Goal: Information Seeking & Learning: Learn about a topic

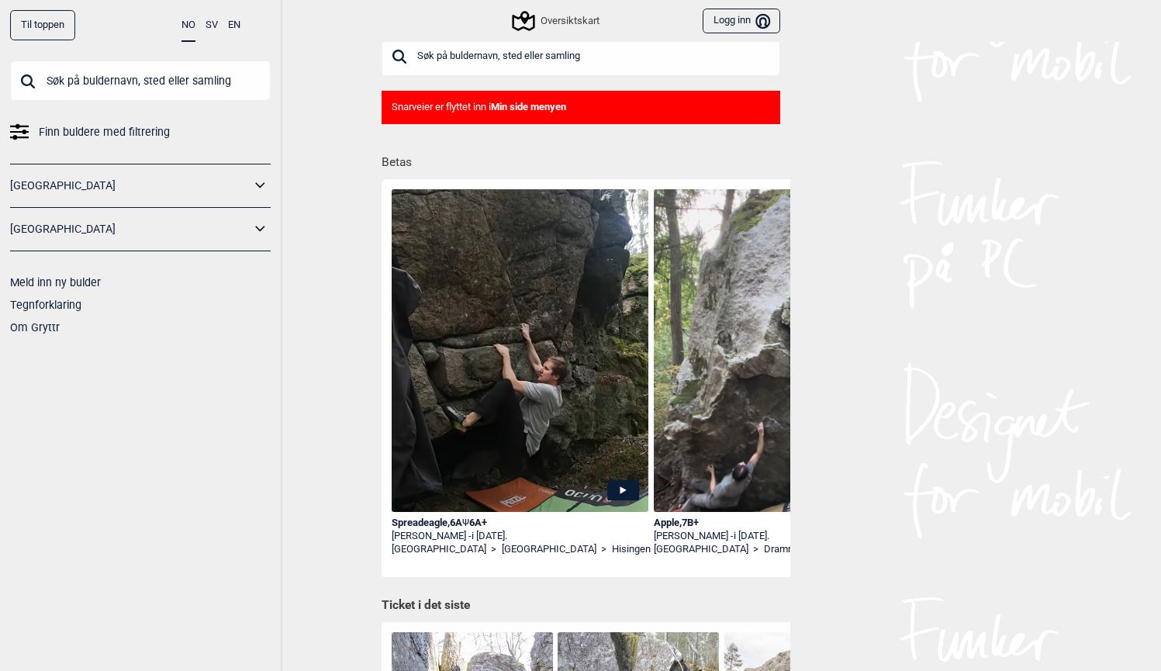
click at [258, 185] on icon at bounding box center [260, 185] width 20 height 22
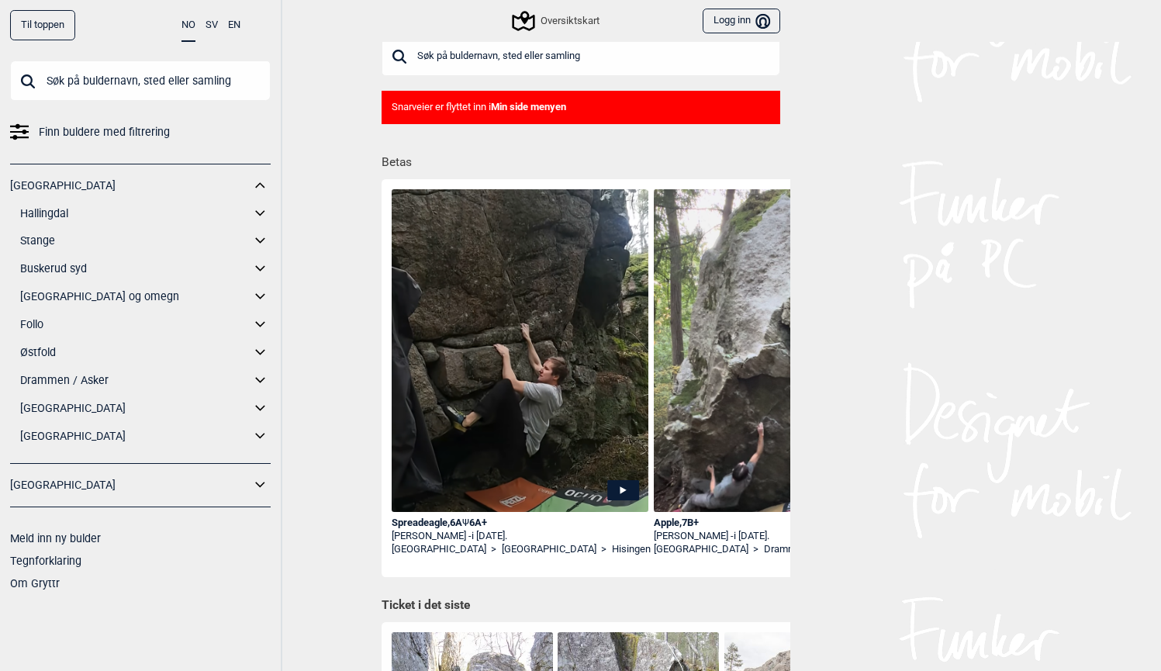
click at [261, 378] on icon at bounding box center [260, 380] width 20 height 22
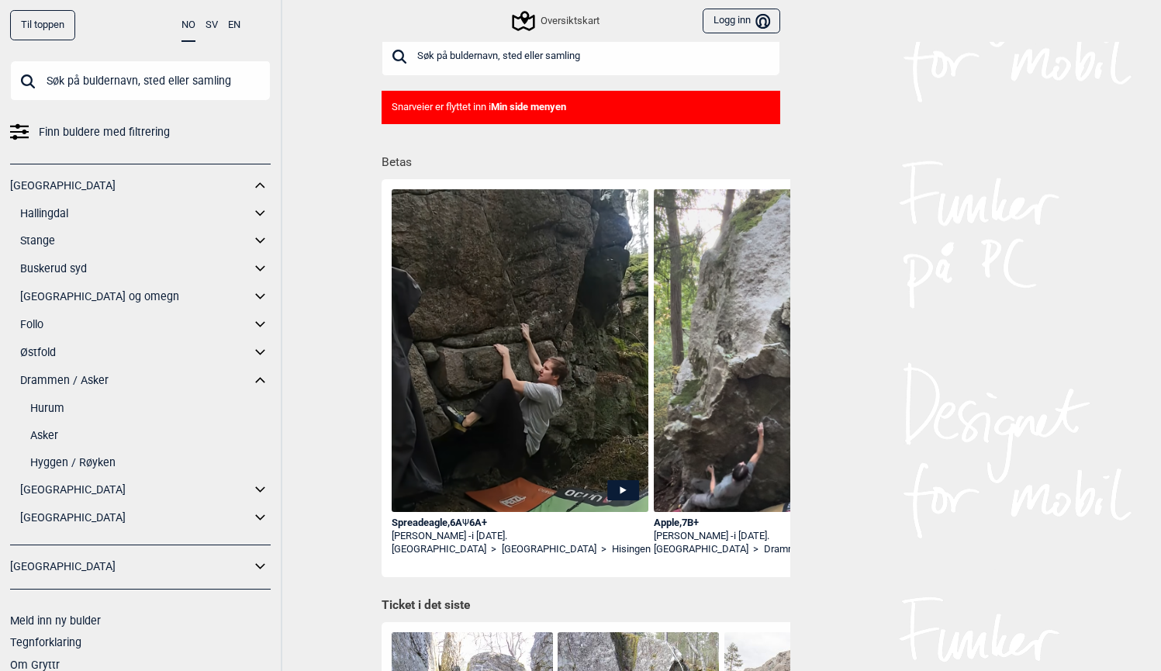
click at [48, 431] on link "Asker" at bounding box center [150, 435] width 240 height 22
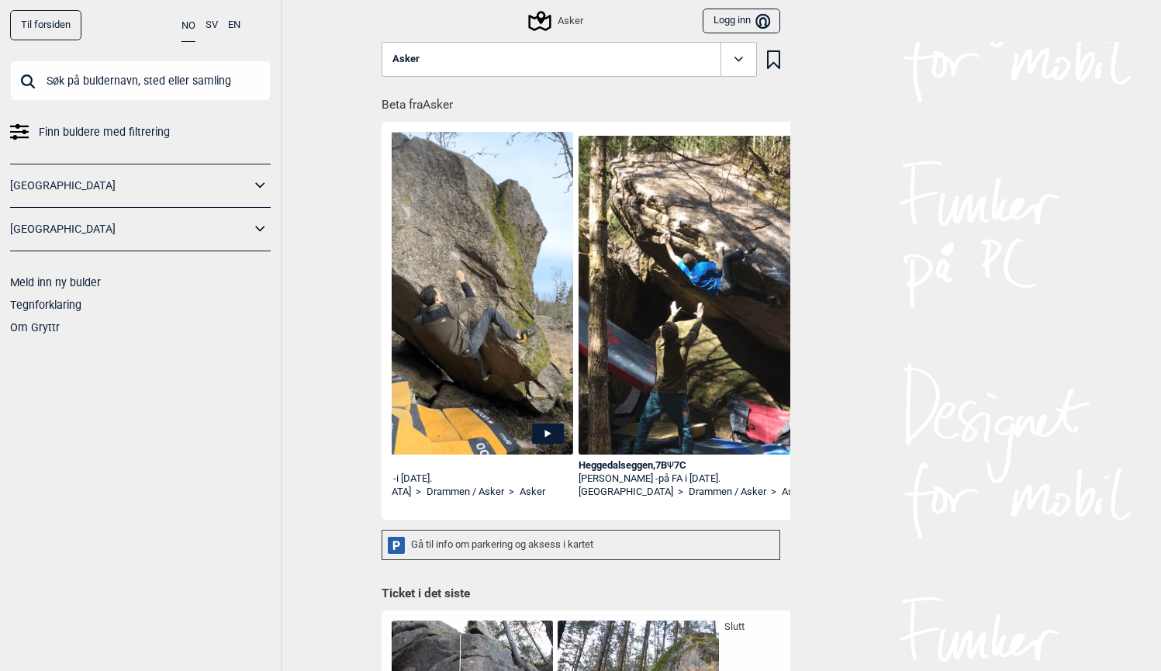
scroll to position [0, 65]
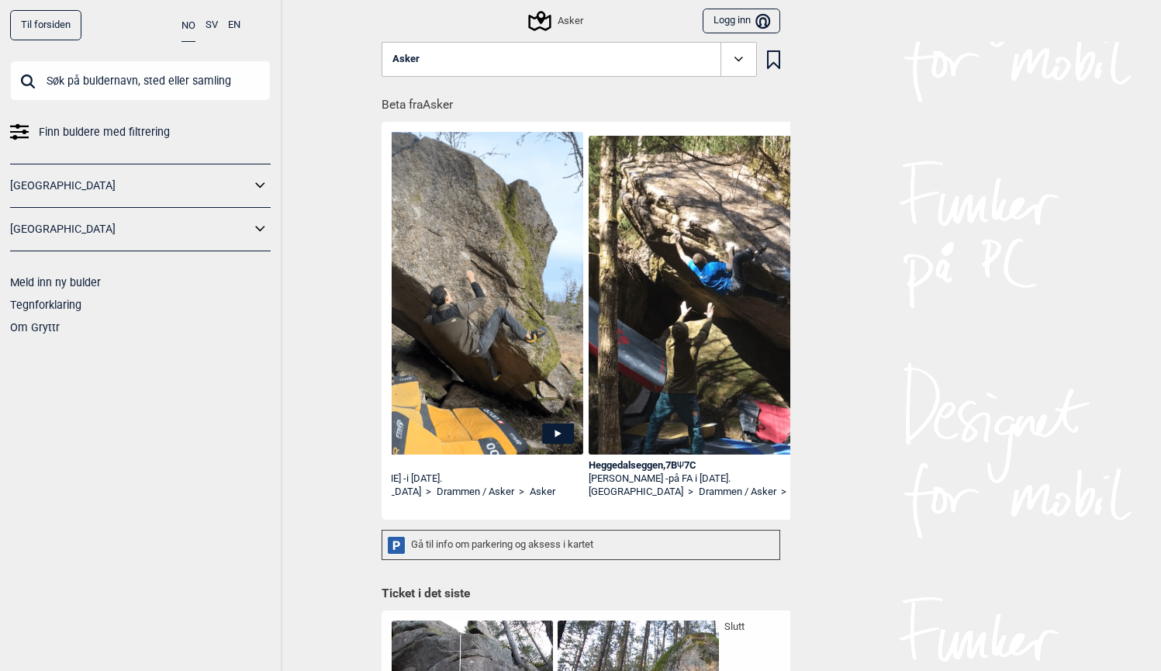
click at [608, 464] on div "[STREET_ADDRESS]" at bounding box center [716, 465] width 257 height 13
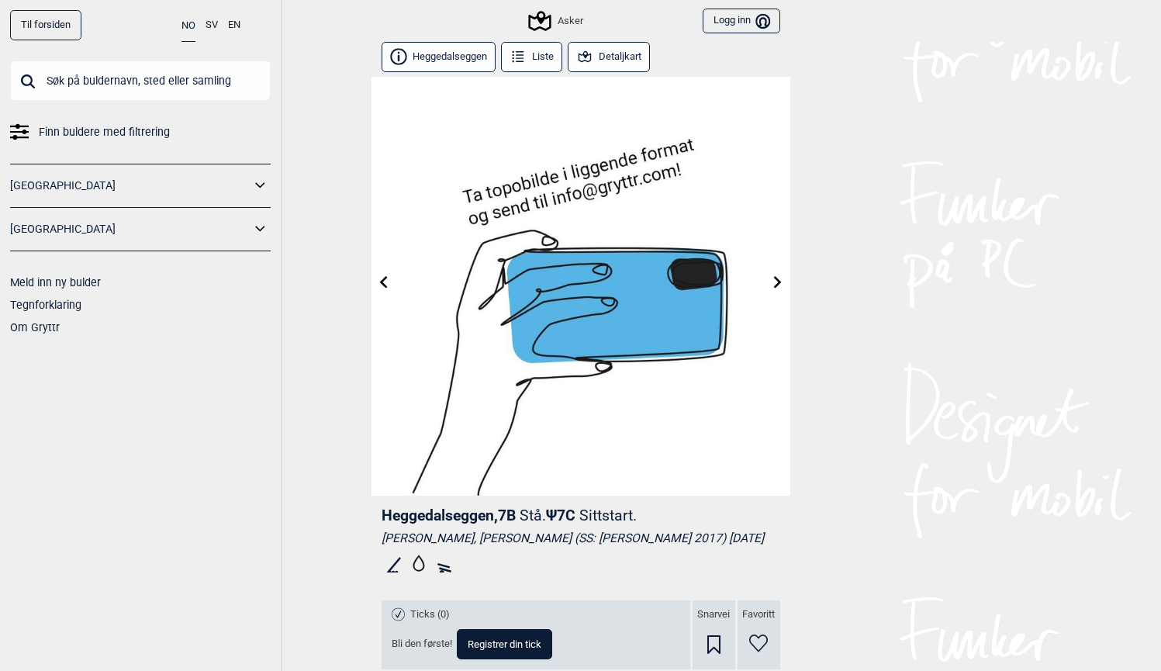
click at [47, 33] on link "Til forsiden" at bounding box center [45, 25] width 71 height 30
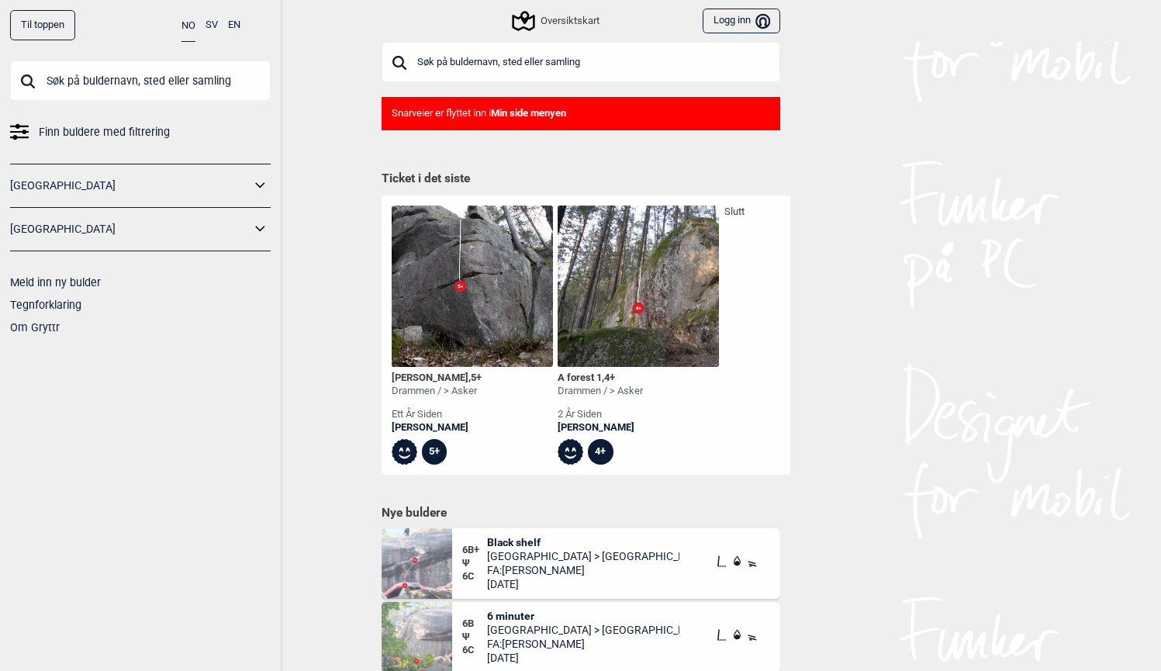
click at [539, 65] on input "text" at bounding box center [580, 62] width 399 height 40
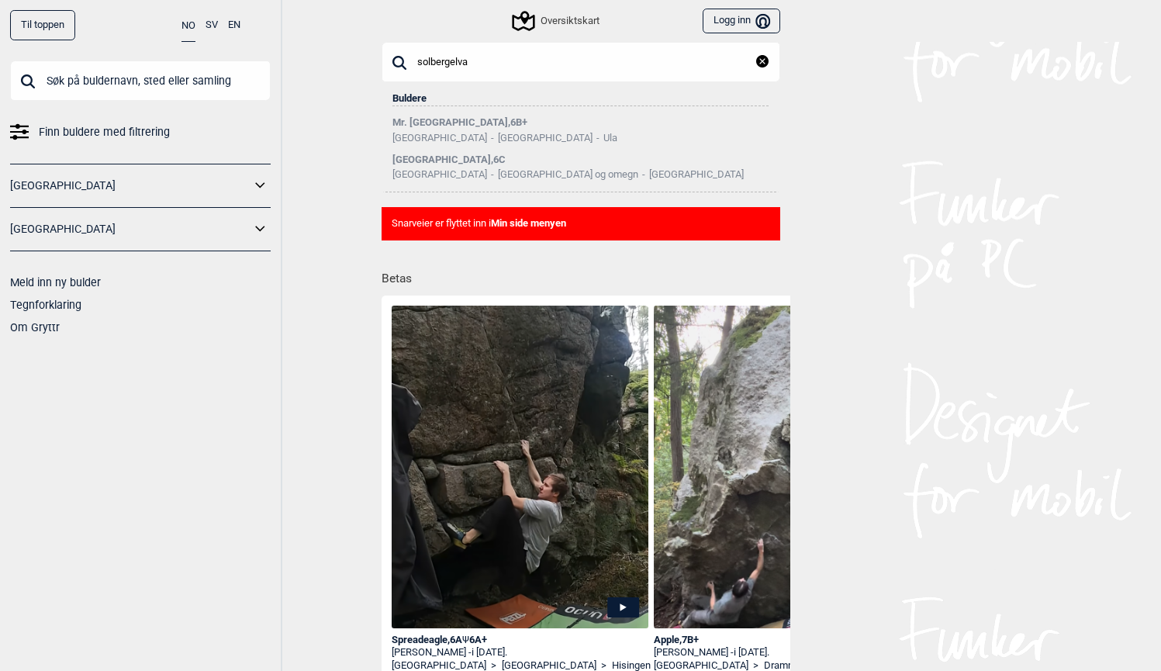
type input "solbergelva"
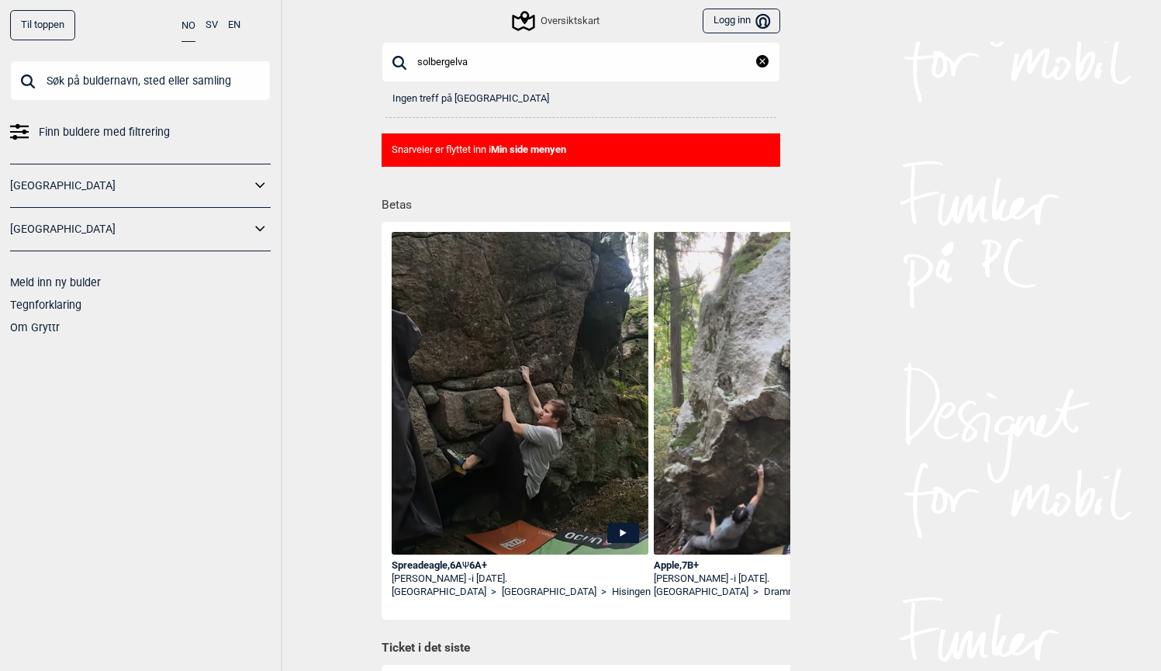
click at [57, 41] on div "Til toppen NO SV EN Finn buldere med filtrering [GEOGRAPHIC_DATA] [GEOGRAPHIC_D…" at bounding box center [141, 335] width 282 height 671
click at [56, 36] on div "Til toppen" at bounding box center [42, 25] width 65 height 30
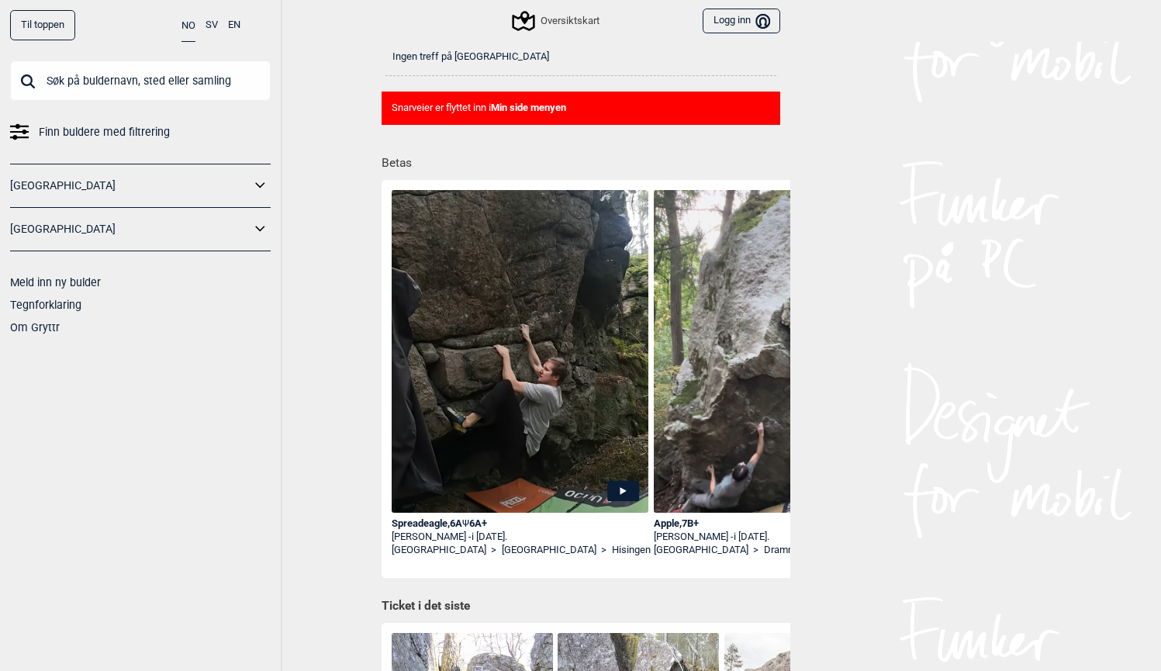
click at [53, 19] on div "Til toppen" at bounding box center [42, 25] width 65 height 30
click at [258, 182] on icon at bounding box center [260, 185] width 20 height 22
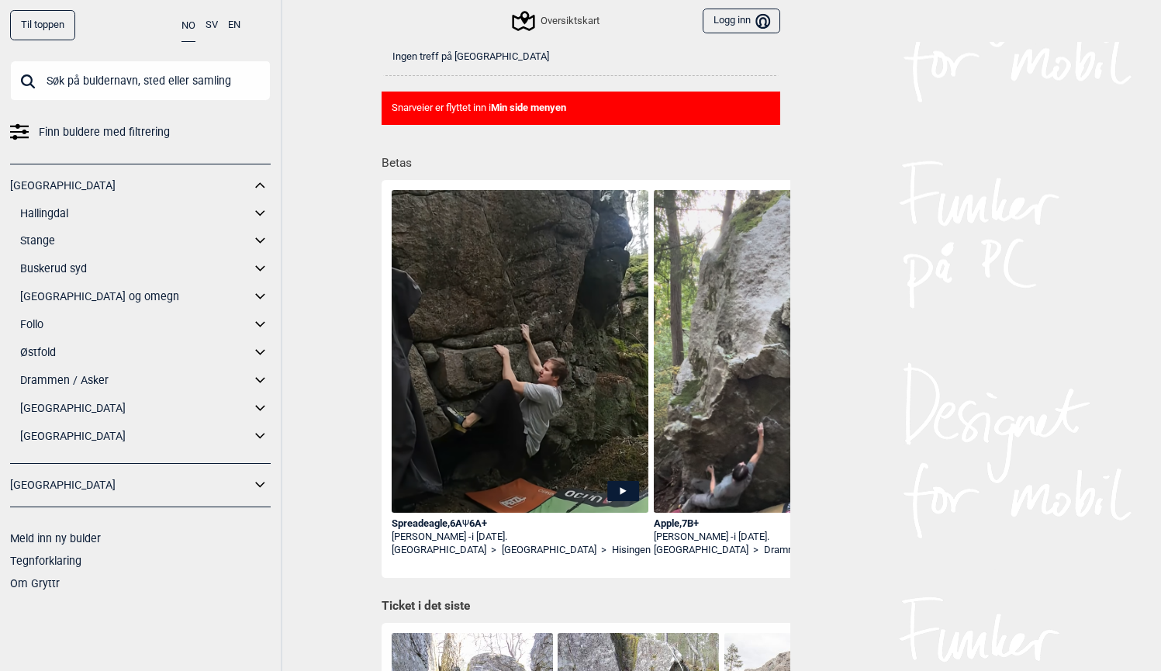
scroll to position [0, 0]
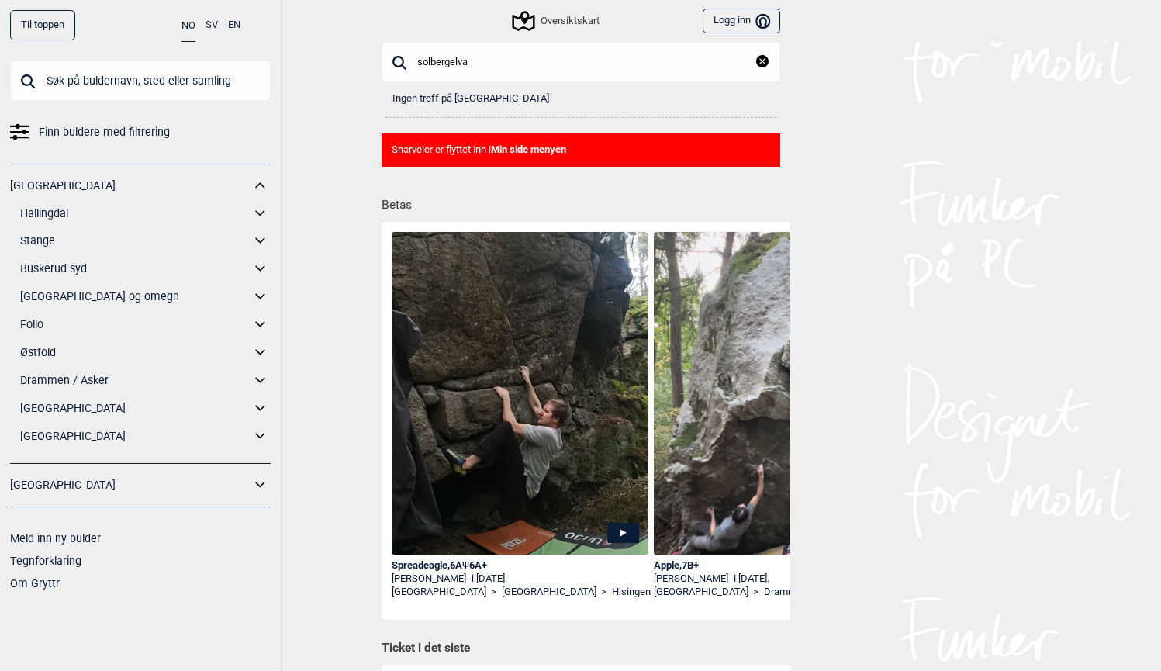
click at [91, 131] on span "Finn buldere med filtrering" at bounding box center [104, 132] width 131 height 22
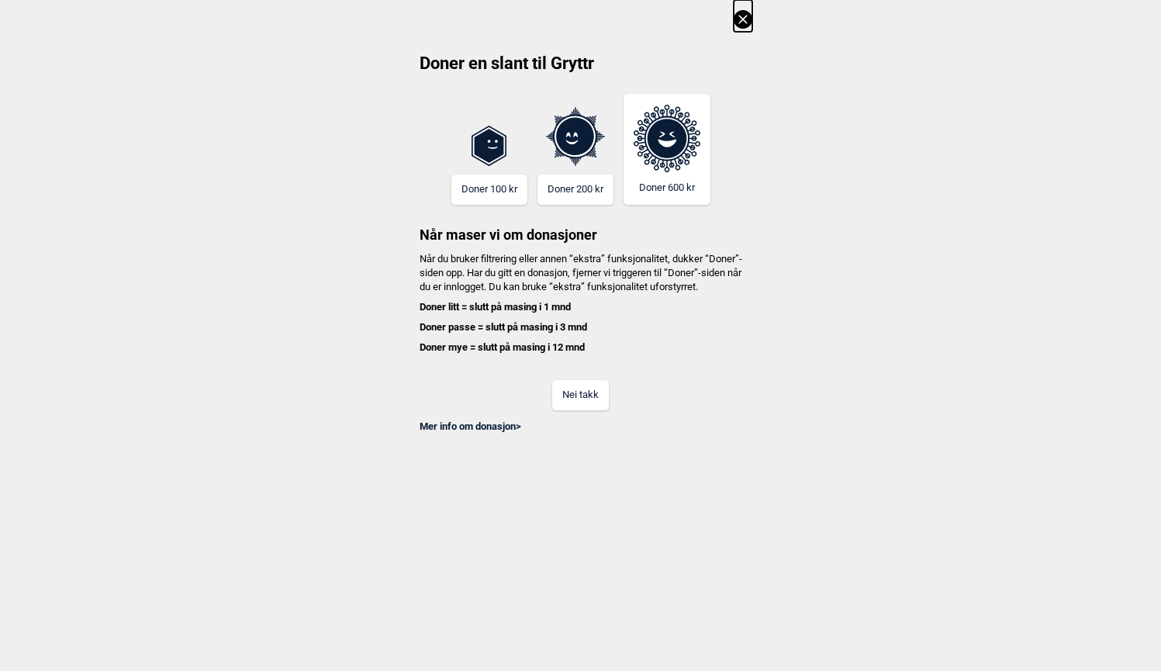
click at [586, 410] on button "Nei takk" at bounding box center [580, 395] width 57 height 30
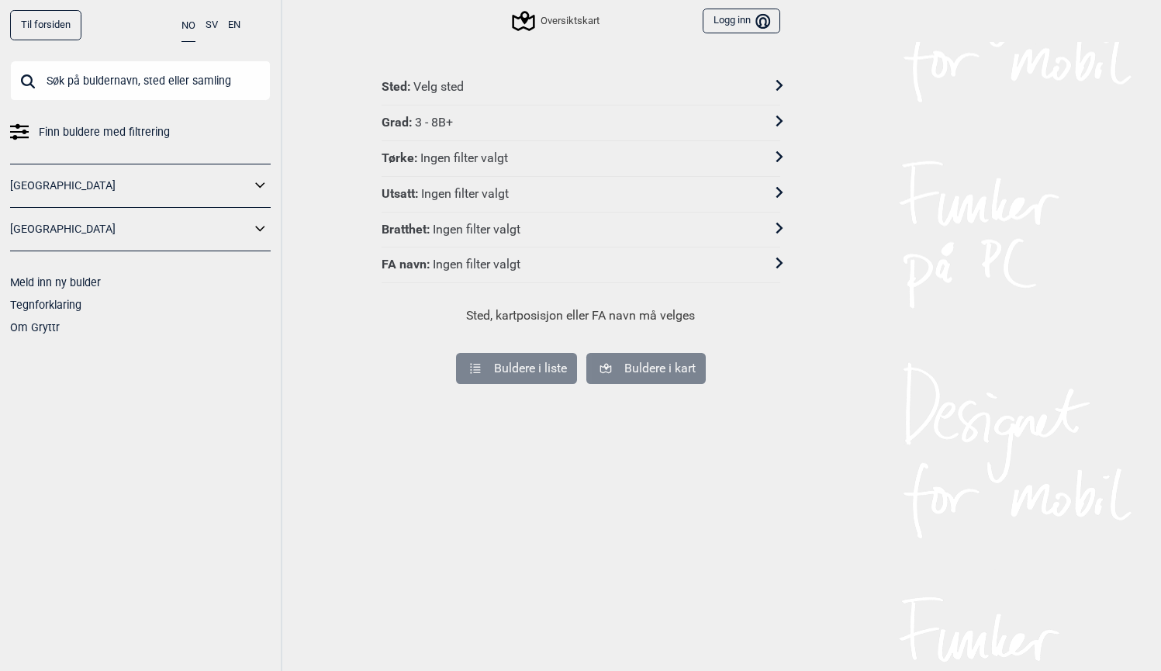
click at [571, 19] on div "Oversiktskart" at bounding box center [556, 21] width 85 height 19
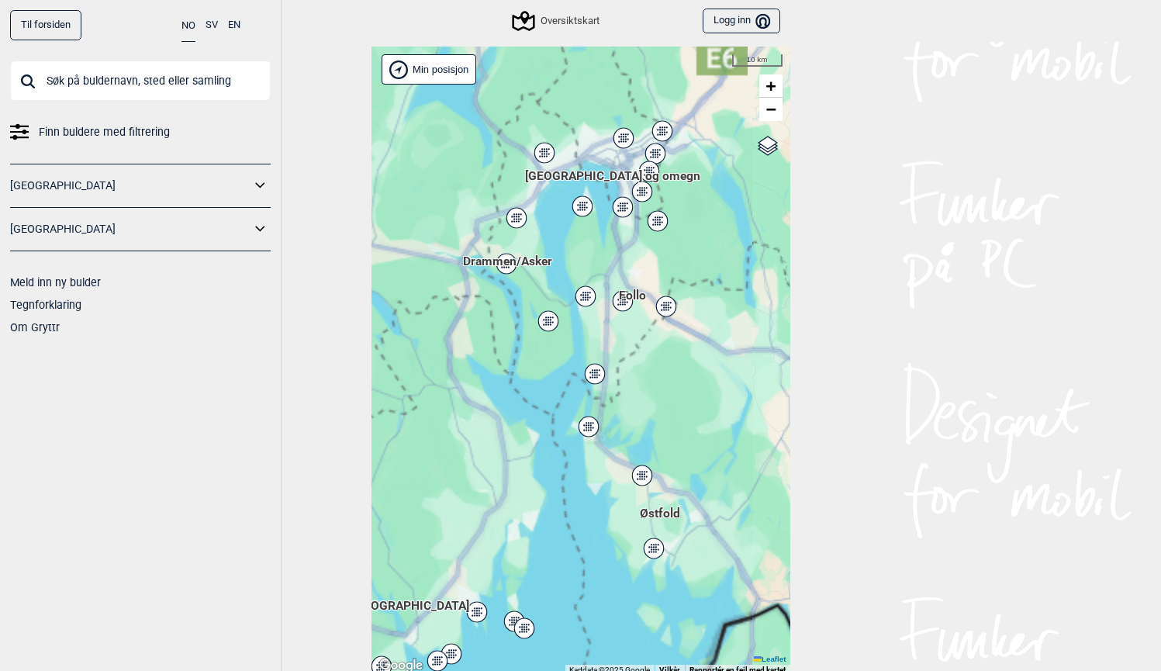
scroll to position [4, 0]
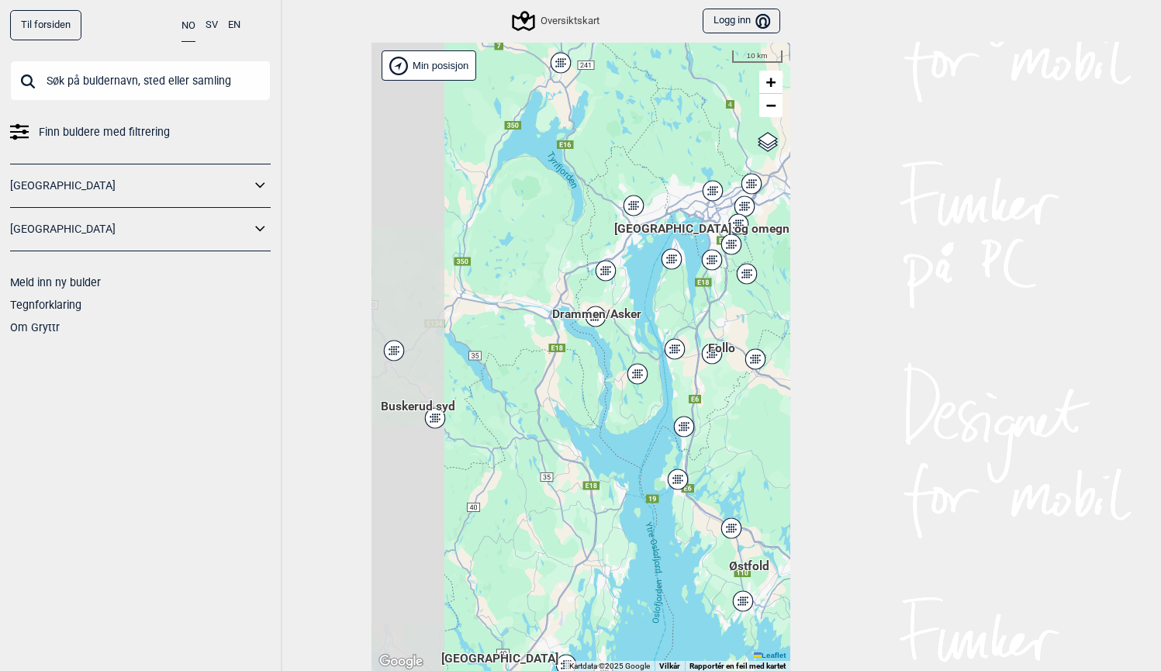
drag, startPoint x: 447, startPoint y: 323, endPoint x: 536, endPoint y: 380, distance: 105.6
click at [536, 380] on div "Hallingdal Stange [GEOGRAPHIC_DATA] syd [GEOGRAPHIC_DATA] og omegn [GEOGRAPHIC_…" at bounding box center [580, 357] width 419 height 629
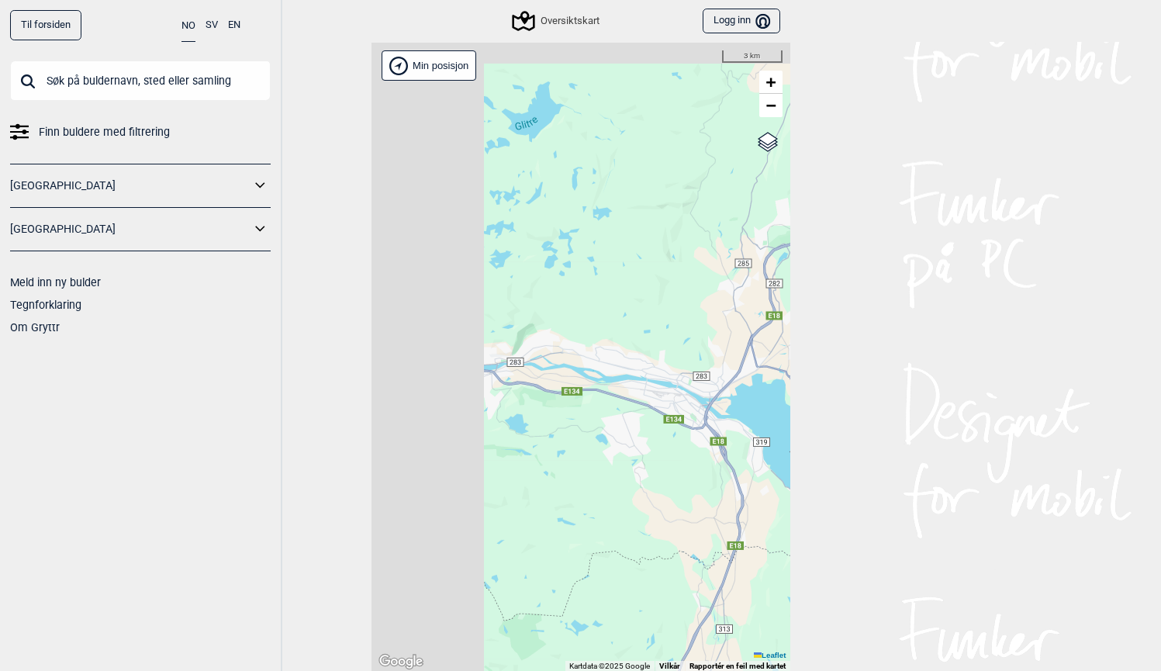
drag, startPoint x: 643, startPoint y: 380, endPoint x: 657, endPoint y: 381, distance: 14.0
click at [695, 412] on div "Hallingdal Stange [GEOGRAPHIC_DATA] syd [GEOGRAPHIC_DATA] og omegn [GEOGRAPHIC_…" at bounding box center [580, 357] width 419 height 629
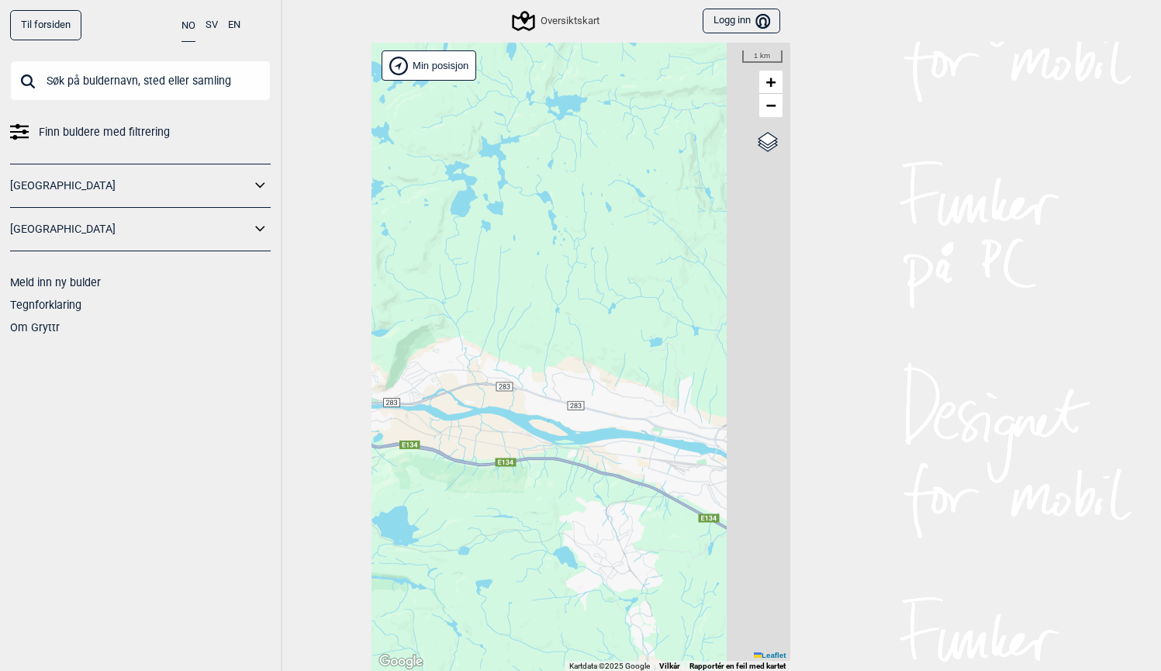
drag, startPoint x: 641, startPoint y: 316, endPoint x: 497, endPoint y: 327, distance: 144.7
click at [497, 327] on div "Hallingdal Stange [GEOGRAPHIC_DATA] syd [GEOGRAPHIC_DATA] og omegn [GEOGRAPHIC_…" at bounding box center [580, 357] width 419 height 629
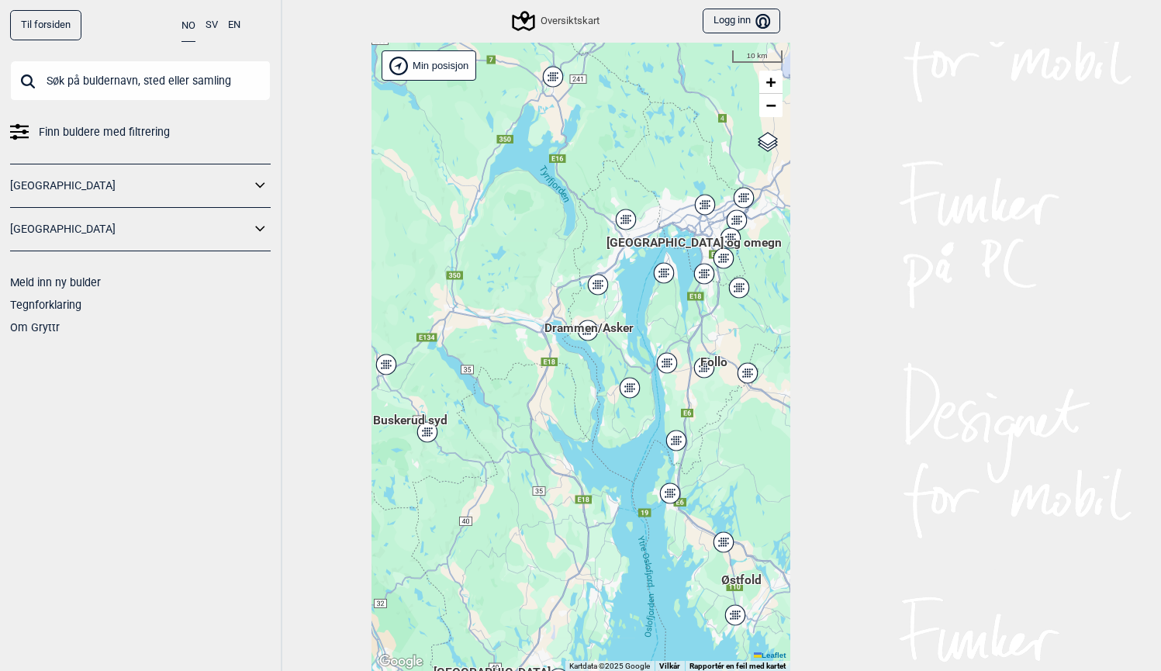
drag, startPoint x: 604, startPoint y: 305, endPoint x: 464, endPoint y: 275, distance: 142.6
click at [464, 275] on div "Hallingdal Stange [GEOGRAPHIC_DATA] syd [GEOGRAPHIC_DATA] og omegn [GEOGRAPHIC_…" at bounding box center [580, 357] width 419 height 629
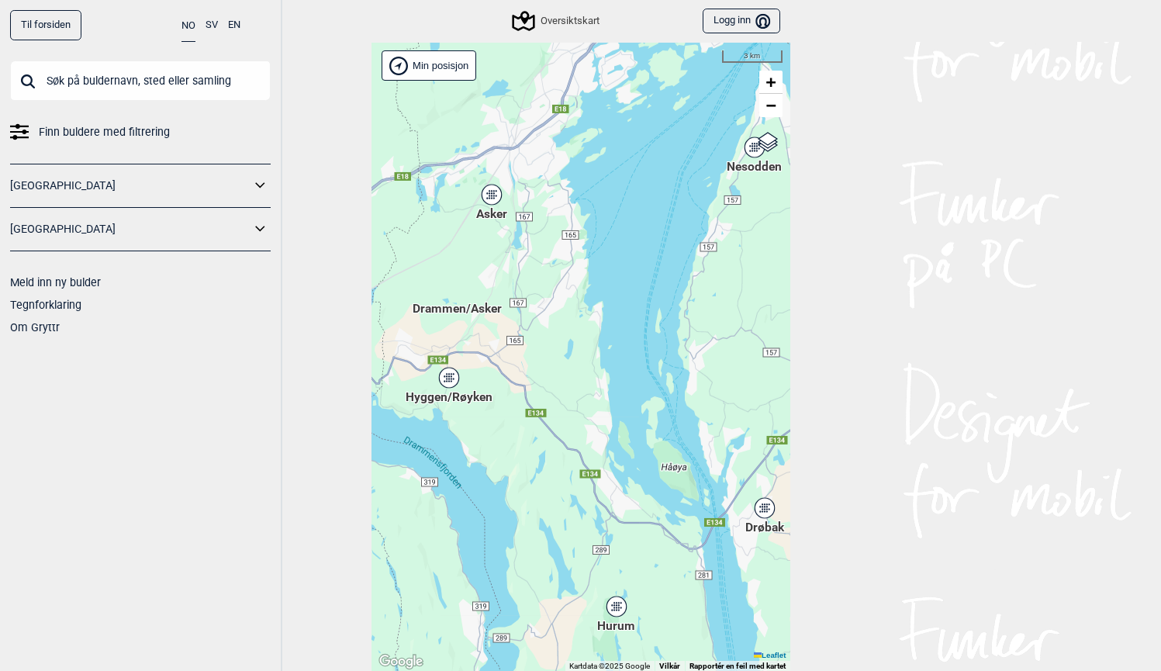
drag, startPoint x: 626, startPoint y: 333, endPoint x: 523, endPoint y: 369, distance: 109.8
click at [523, 369] on div "Hallingdal Stange [GEOGRAPHIC_DATA] syd [GEOGRAPHIC_DATA] og omegn [GEOGRAPHIC_…" at bounding box center [580, 357] width 419 height 629
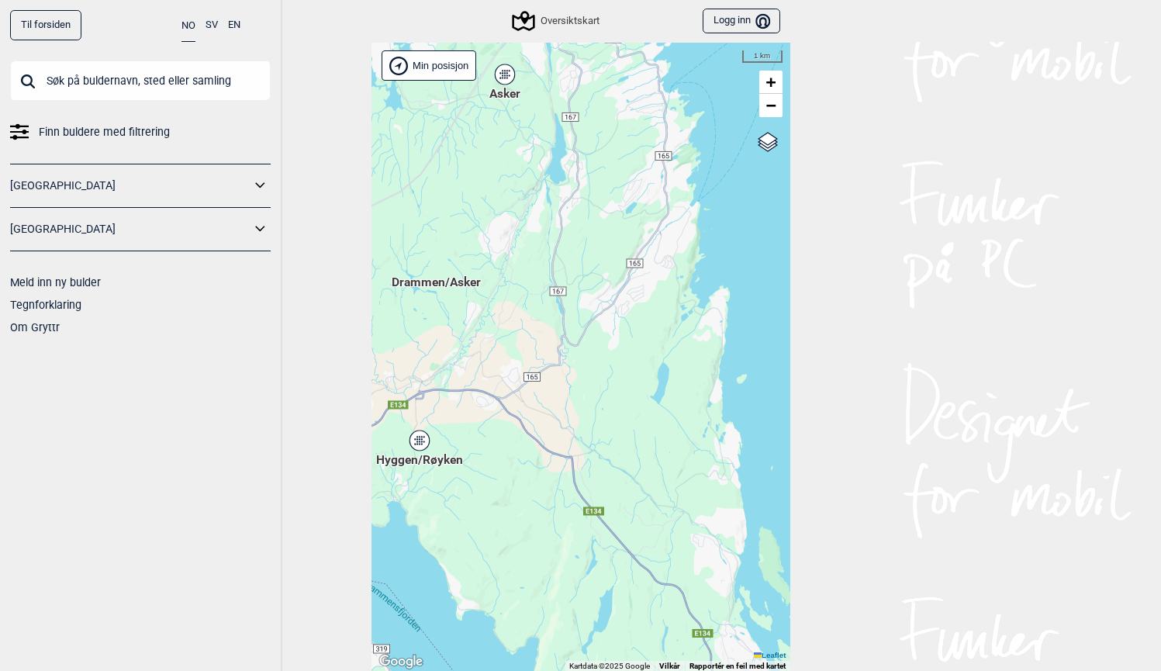
click at [437, 289] on div "Hallingdal Stange [GEOGRAPHIC_DATA] syd [GEOGRAPHIC_DATA] og omegn [GEOGRAPHIC_…" at bounding box center [580, 357] width 419 height 629
click at [87, 67] on input "text" at bounding box center [140, 80] width 261 height 40
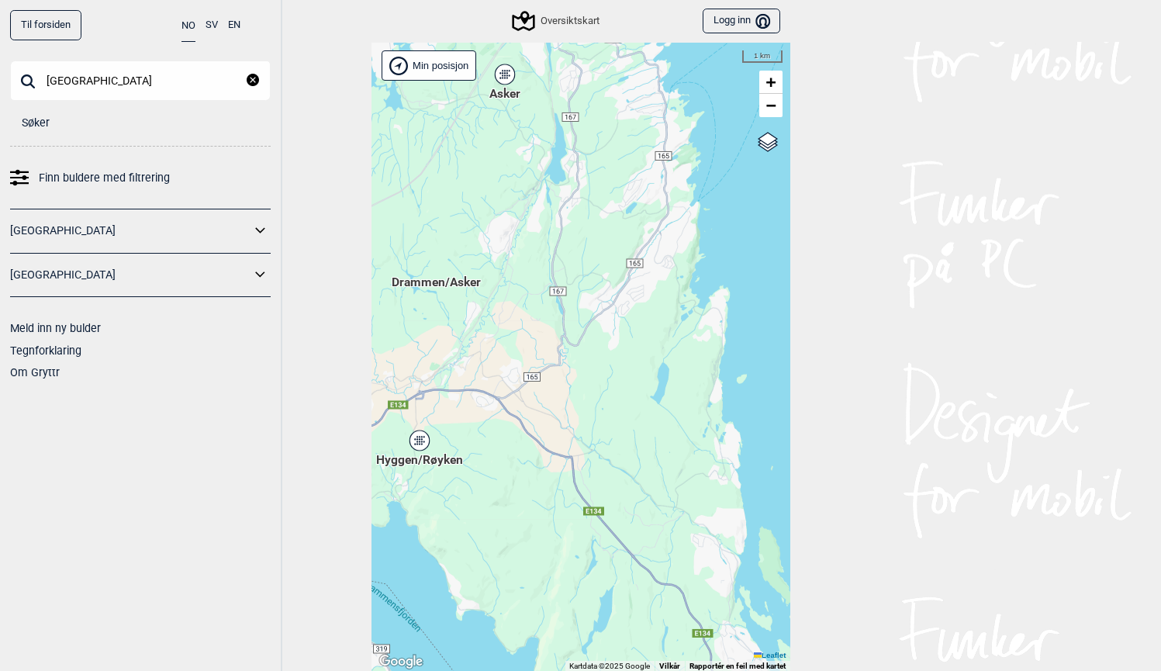
type input "[GEOGRAPHIC_DATA]"
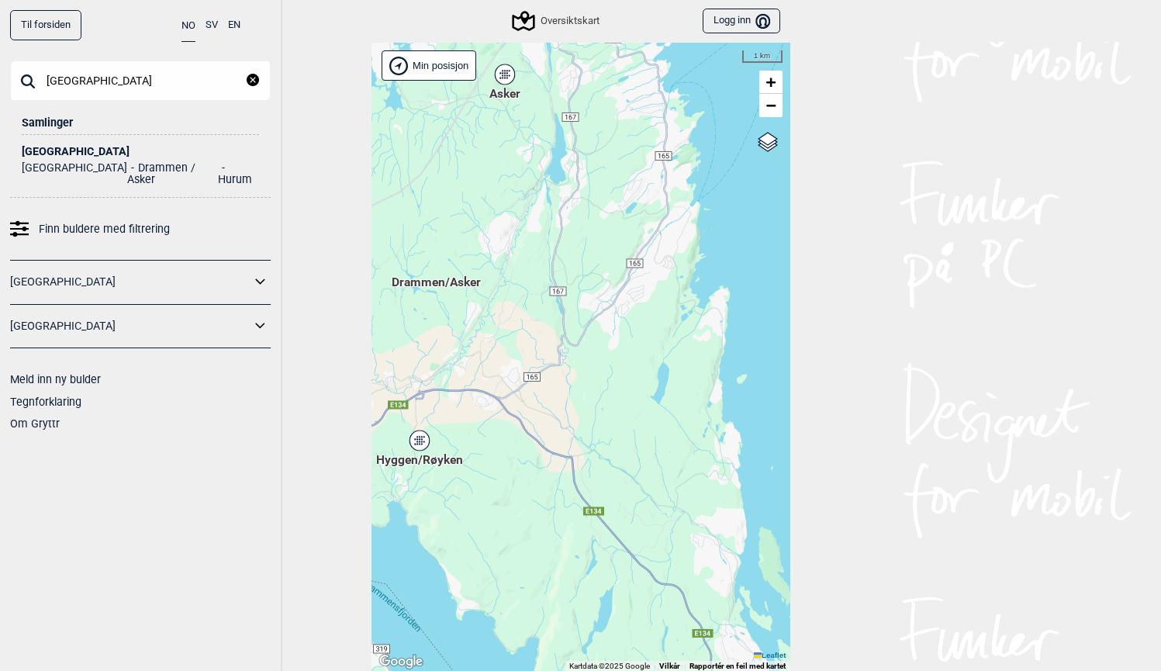
click at [127, 167] on li "Drammen / Asker" at bounding box center [172, 173] width 91 height 23
click at [51, 151] on div "[GEOGRAPHIC_DATA]" at bounding box center [140, 152] width 237 height 12
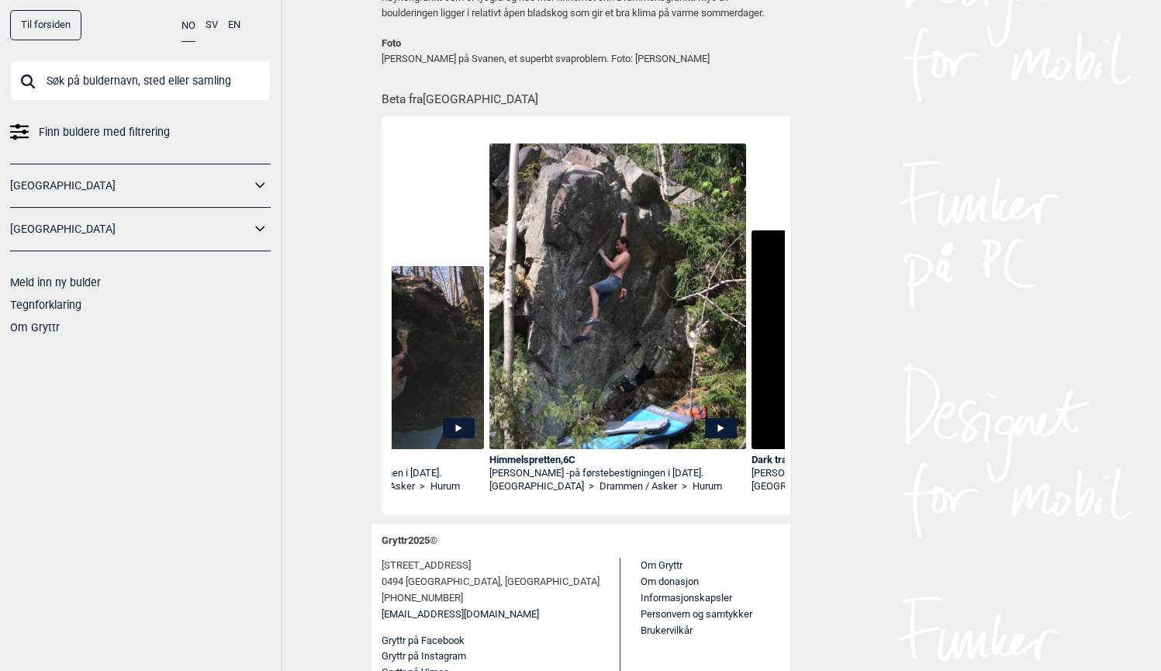
scroll to position [806, 0]
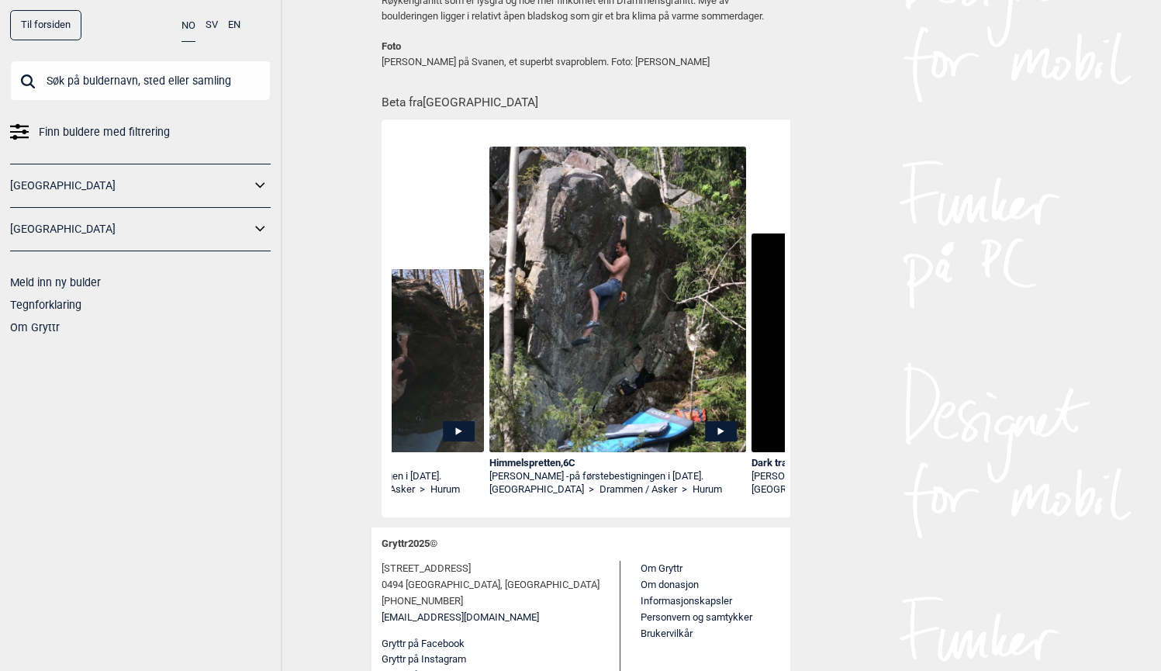
click at [720, 428] on icon at bounding box center [720, 431] width 6 height 8
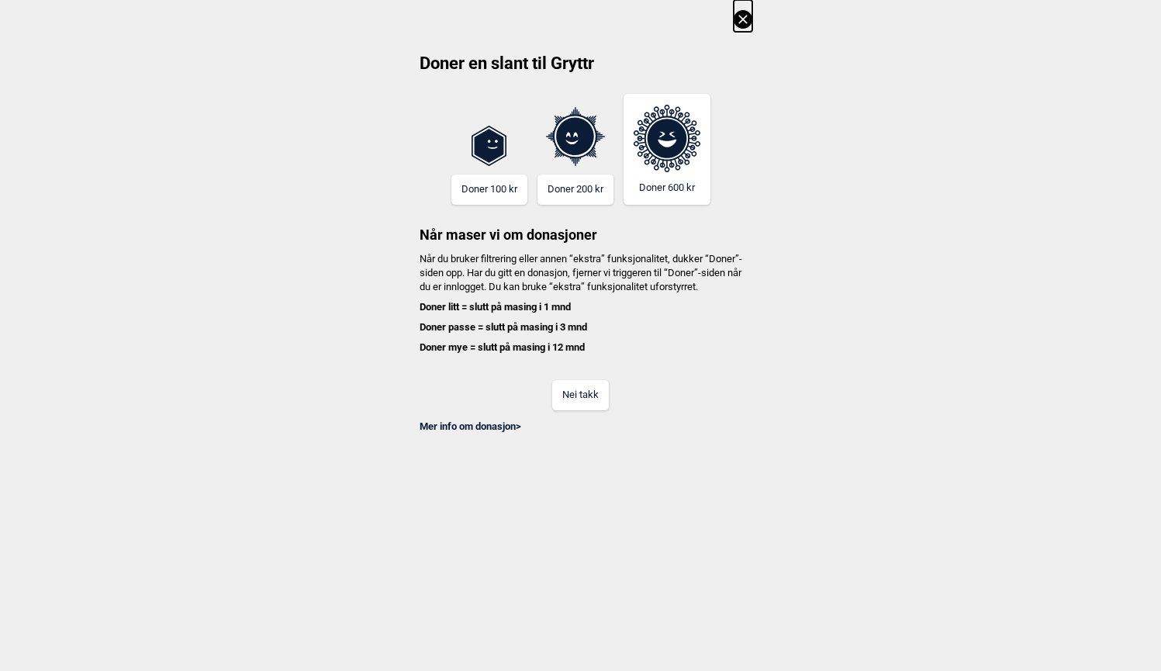
click at [596, 397] on button "Nei takk" at bounding box center [580, 395] width 57 height 30
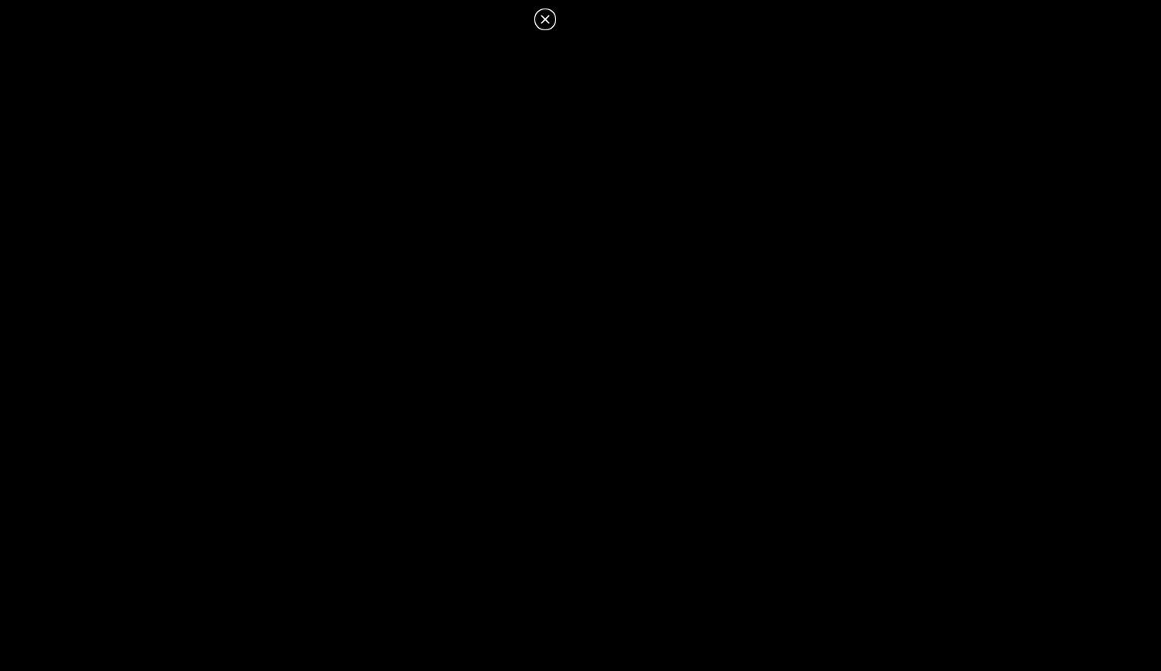
click at [543, 23] on icon at bounding box center [545, 19] width 19 height 19
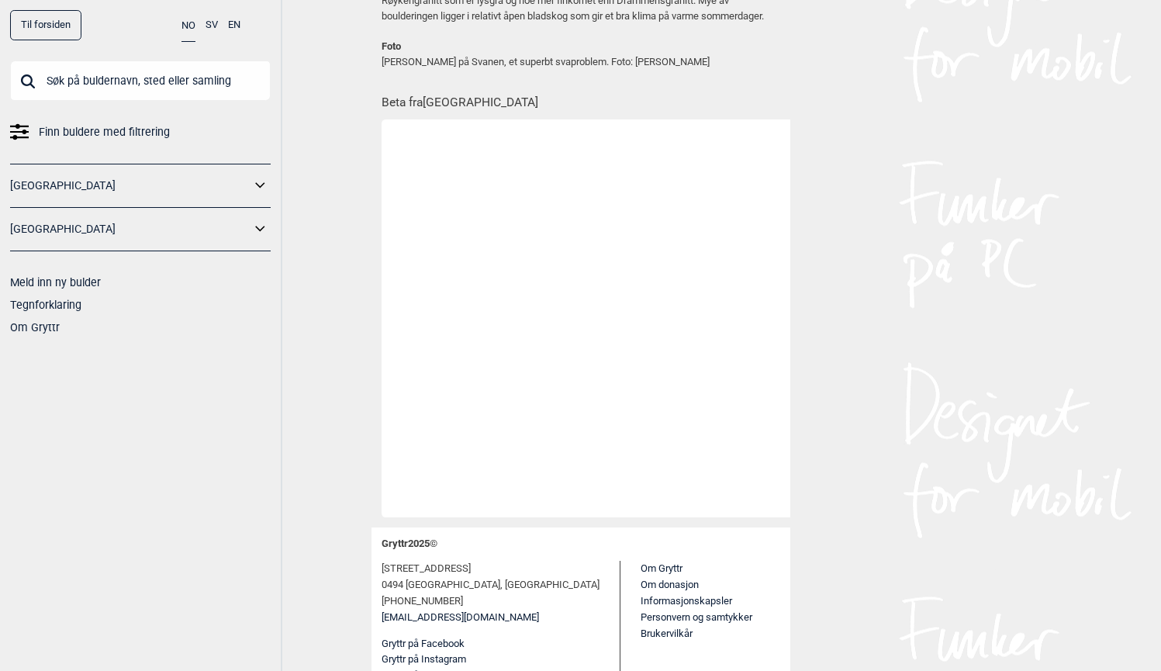
scroll to position [0, 1849]
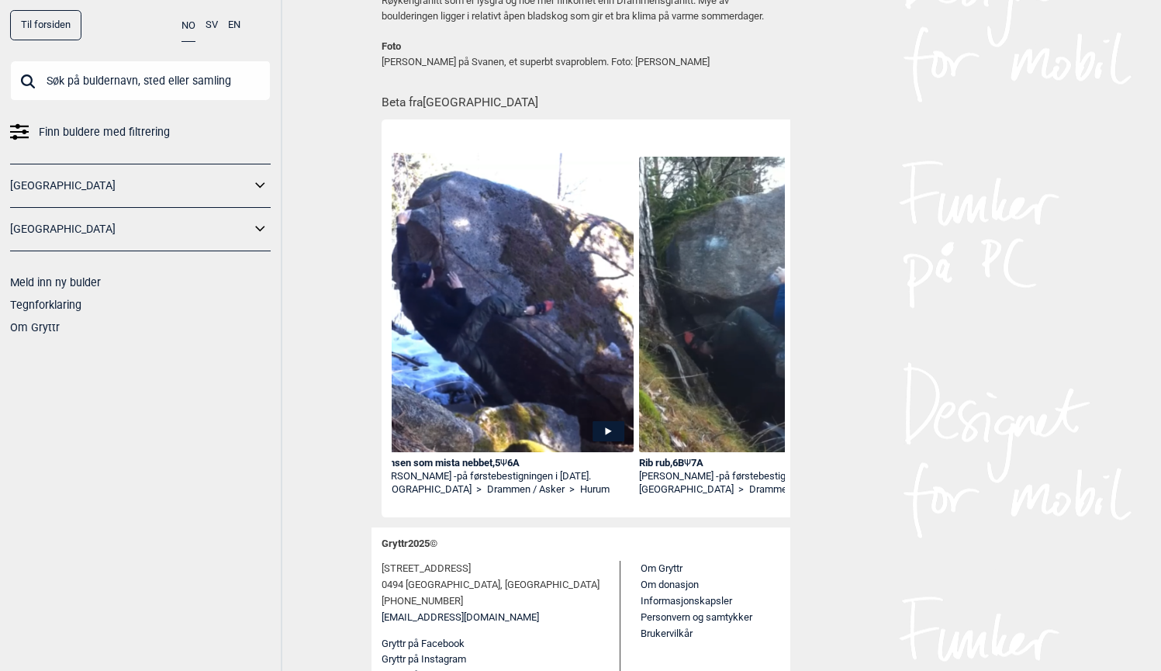
click at [196, 74] on input "text" at bounding box center [140, 80] width 261 height 40
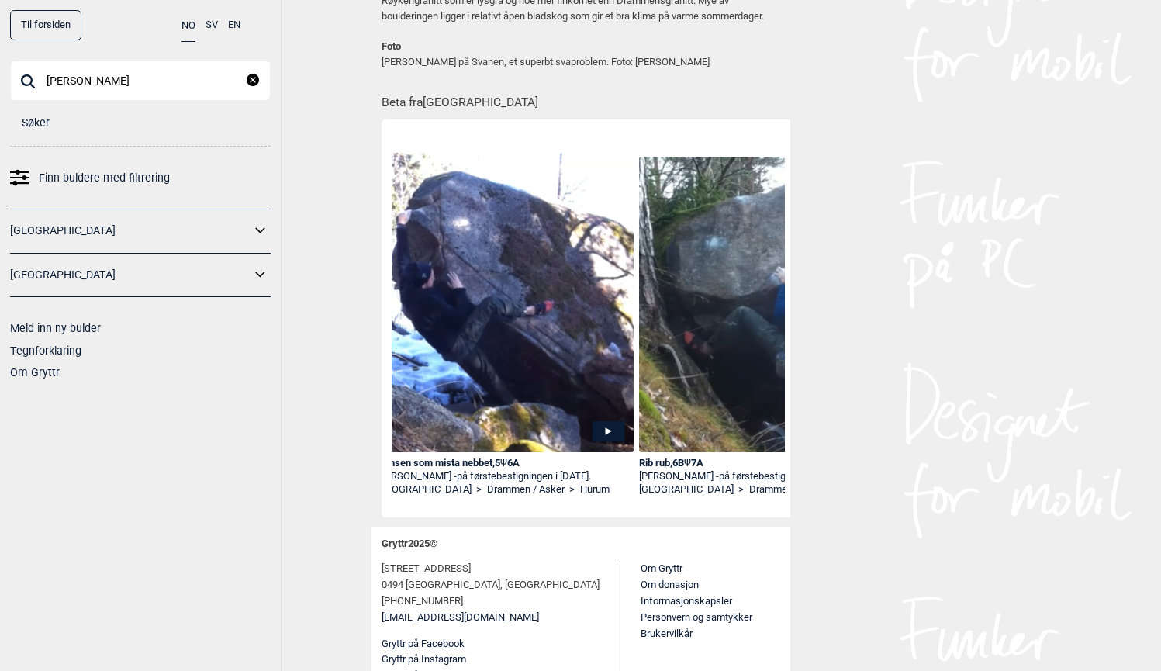
type input "[PERSON_NAME]"
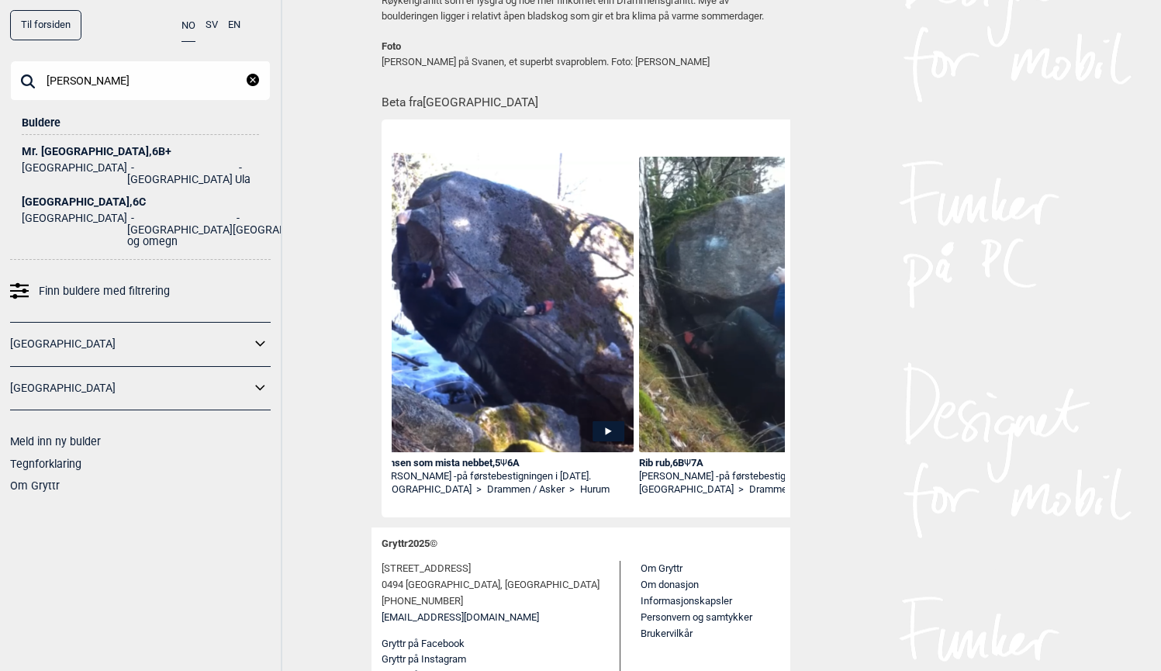
click at [39, 14] on link "Til forsiden" at bounding box center [45, 25] width 71 height 30
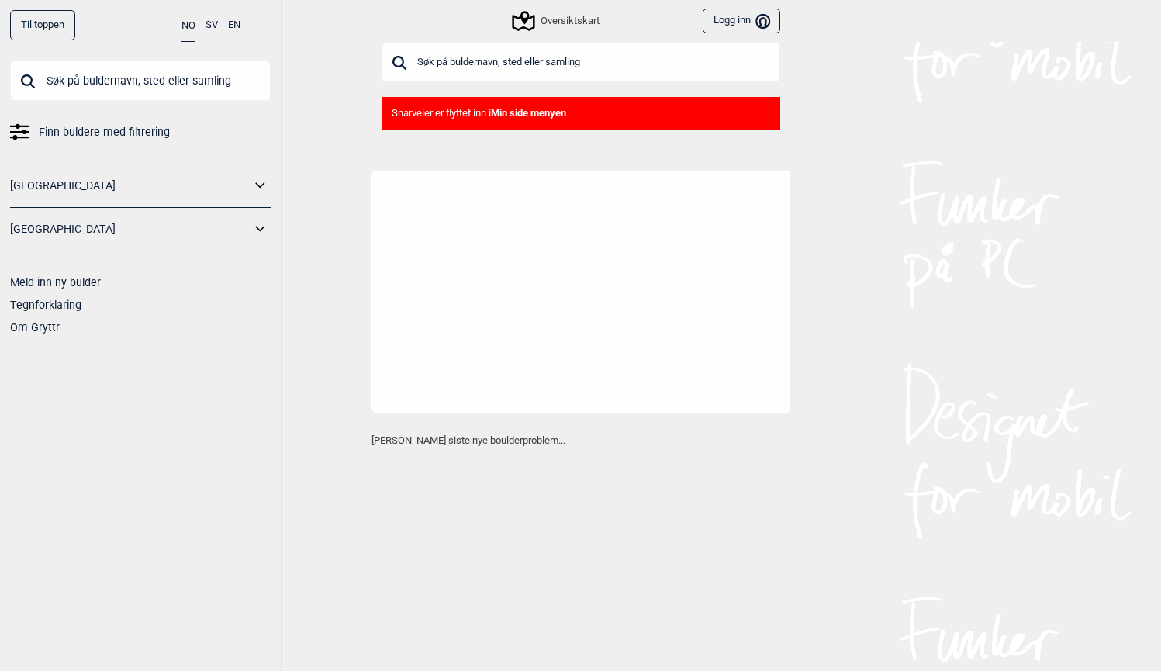
click at [57, 25] on div "Til toppen" at bounding box center [42, 25] width 65 height 30
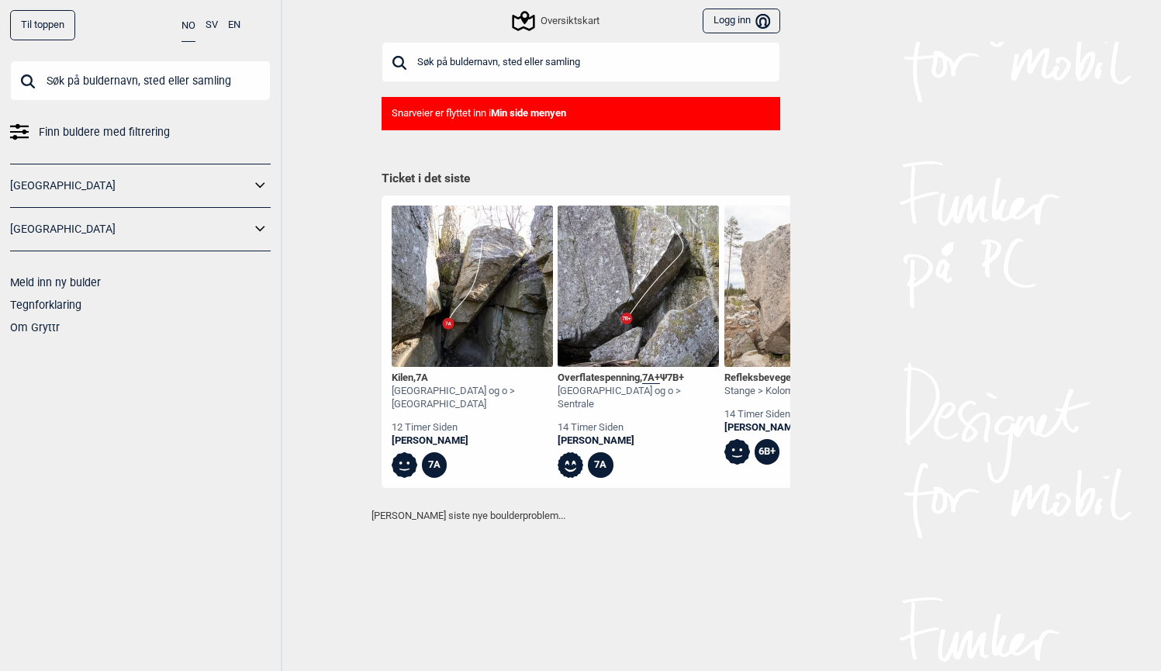
scroll to position [42, 0]
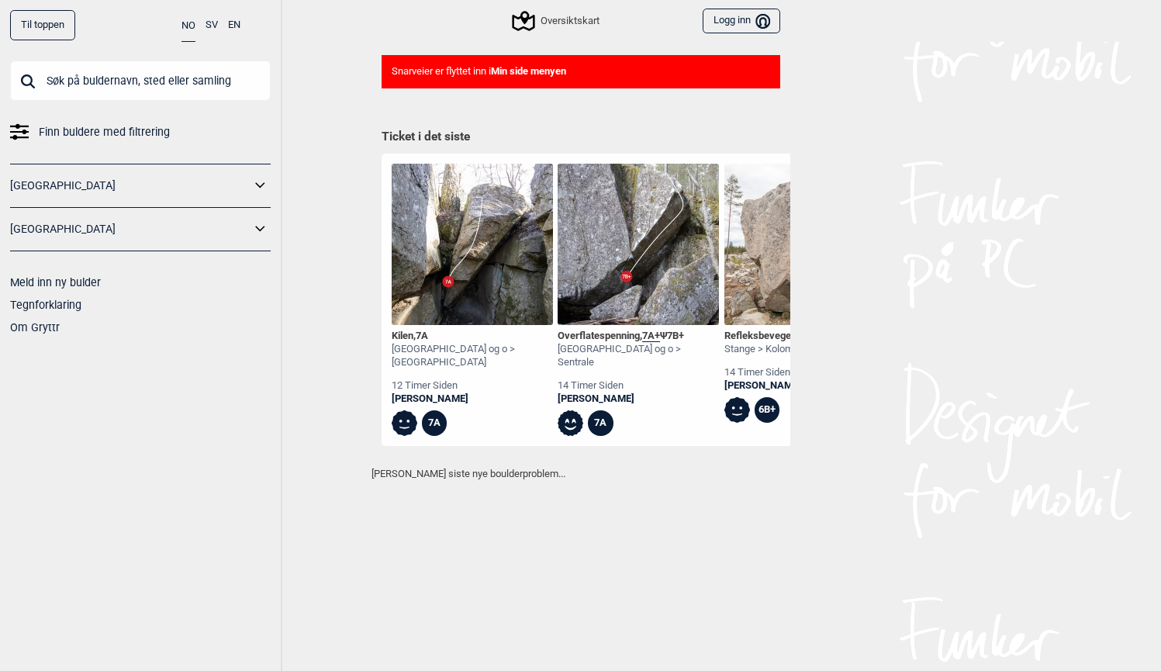
click at [48, 33] on div "Til toppen" at bounding box center [42, 25] width 65 height 30
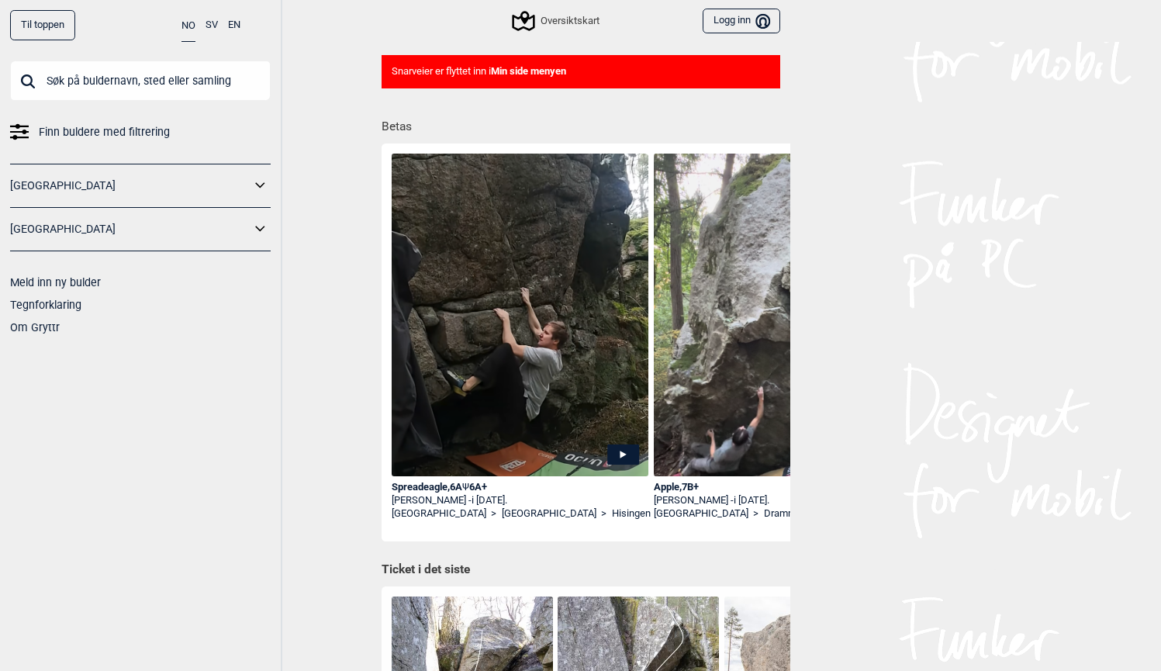
click at [561, 20] on div "Oversiktskart" at bounding box center [556, 21] width 85 height 19
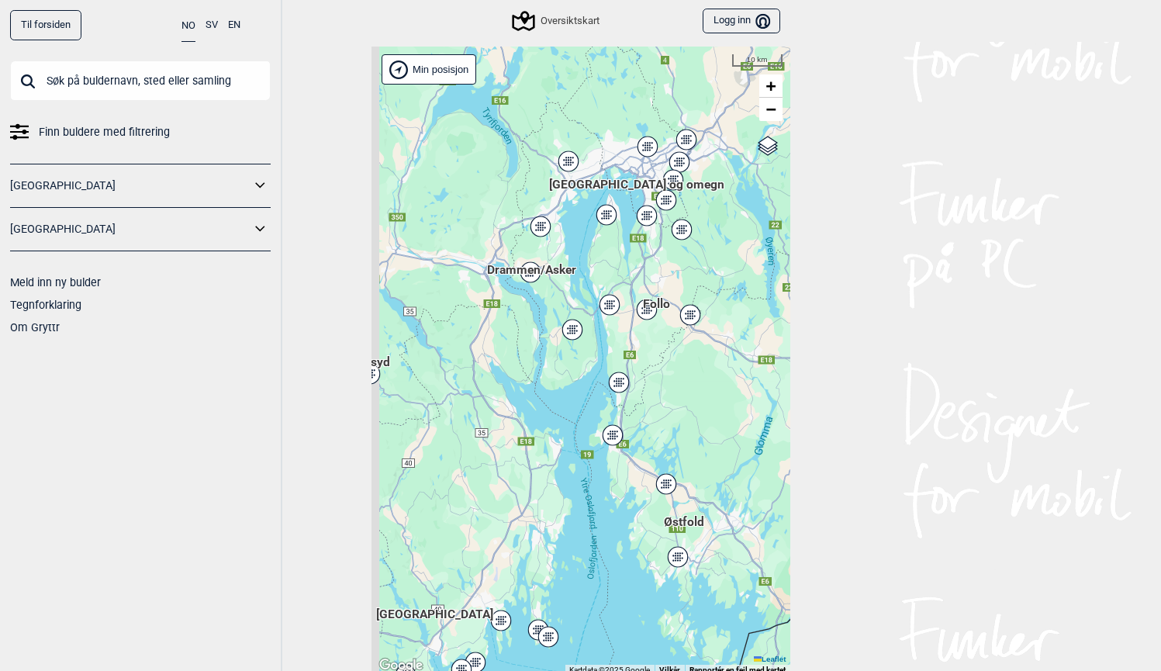
scroll to position [4, 0]
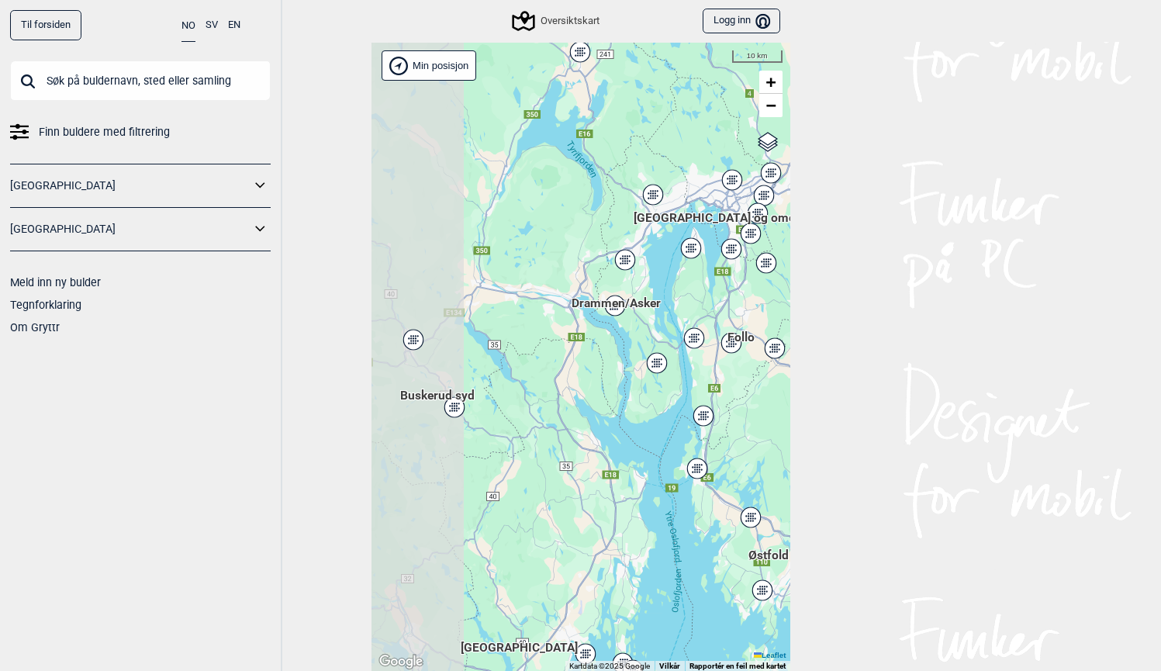
drag, startPoint x: 526, startPoint y: 278, endPoint x: 623, endPoint y: 330, distance: 111.0
click at [623, 330] on div "Hallingdal Stange [GEOGRAPHIC_DATA] syd [GEOGRAPHIC_DATA] og omegn [GEOGRAPHIC_…" at bounding box center [580, 357] width 419 height 629
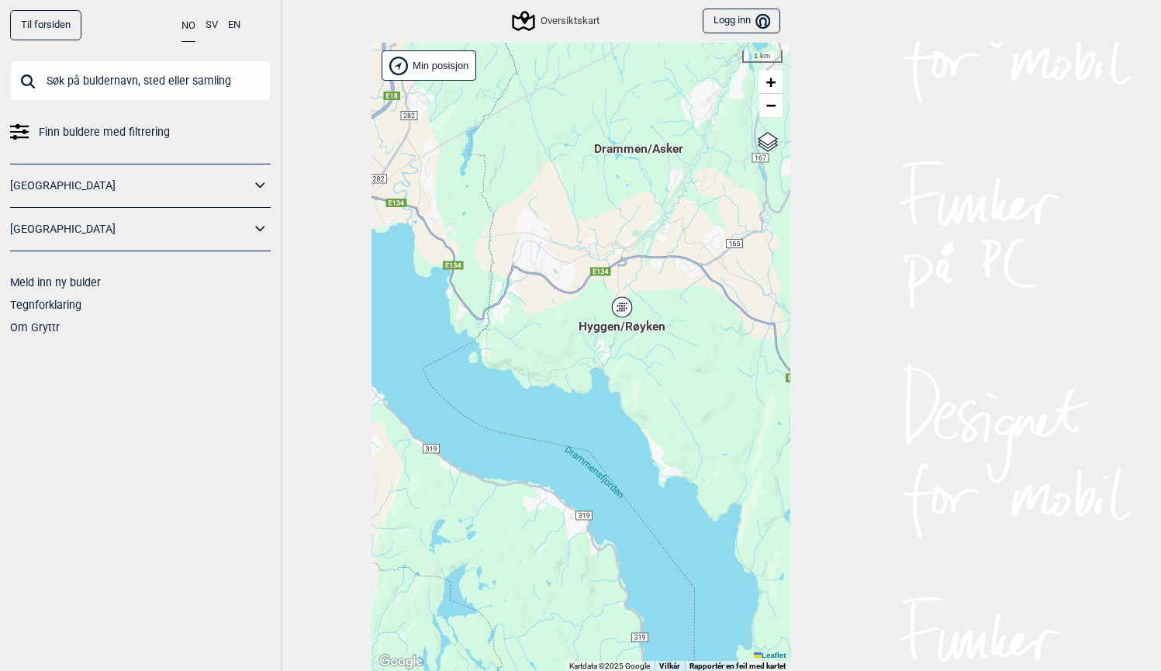
click at [623, 305] on div "Hyggen/Røyken" at bounding box center [621, 306] width 9 height 9
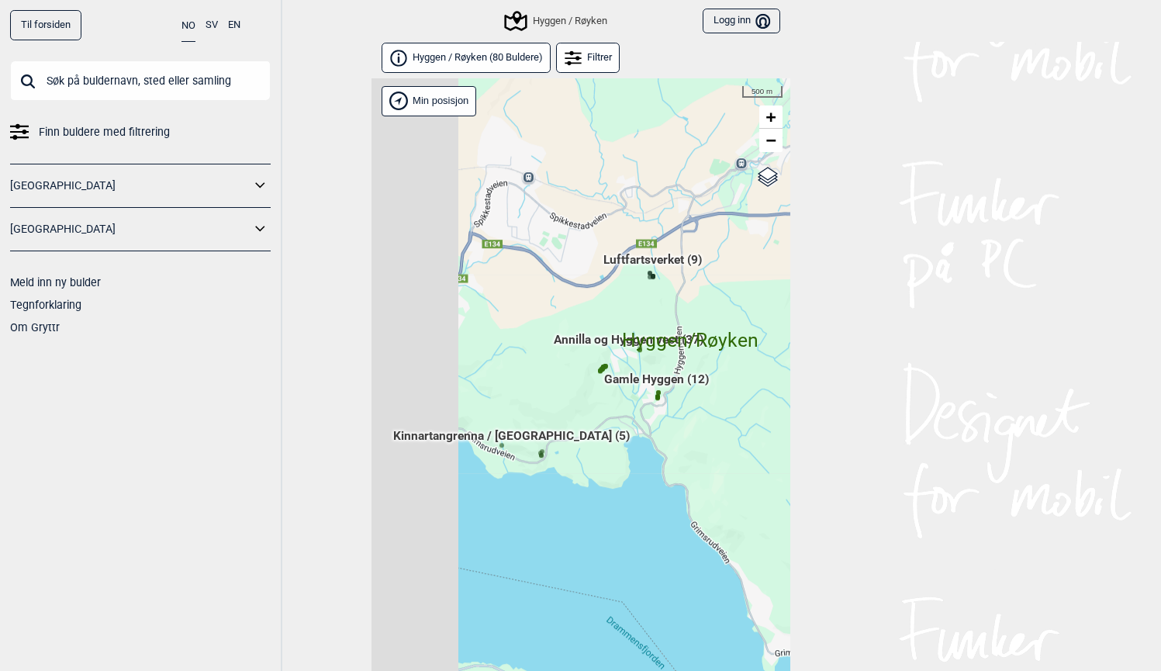
drag, startPoint x: 499, startPoint y: 474, endPoint x: 578, endPoint y: 322, distance: 172.4
click at [586, 305] on div "Hallingdal Stange [GEOGRAPHIC_DATA] syd [GEOGRAPHIC_DATA] og omegn [GEOGRAPHIC_…" at bounding box center [580, 392] width 419 height 629
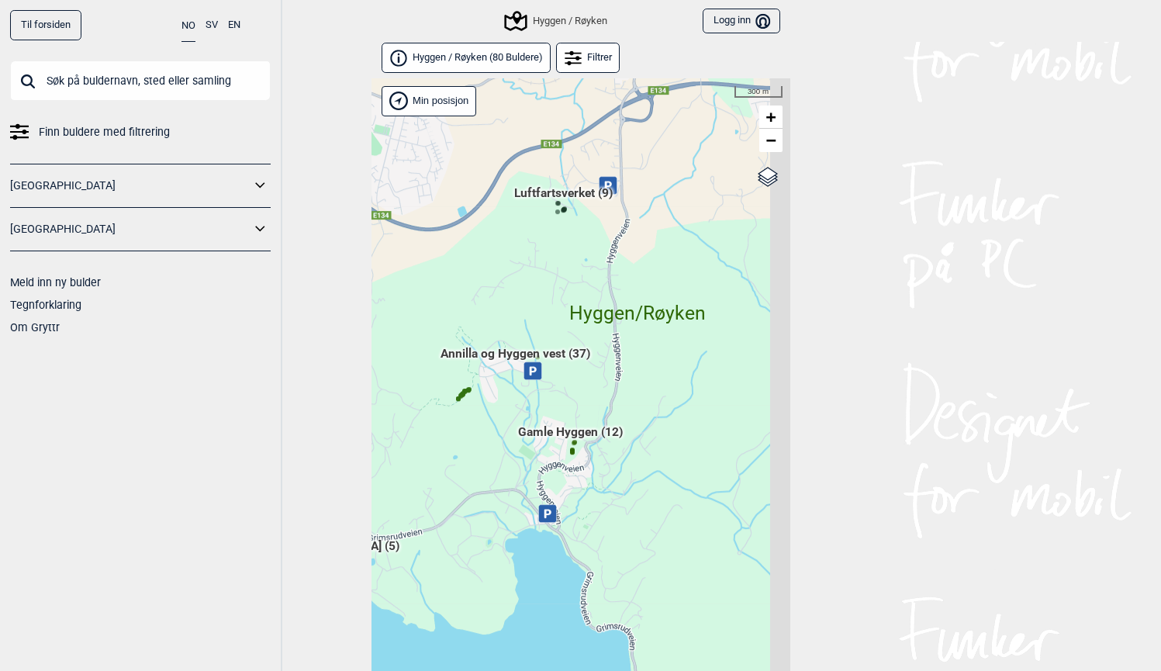
drag, startPoint x: 644, startPoint y: 310, endPoint x: 438, endPoint y: 431, distance: 239.1
click at [438, 431] on div "Hallingdal Stange [GEOGRAPHIC_DATA] syd [GEOGRAPHIC_DATA] og omegn [GEOGRAPHIC_…" at bounding box center [580, 392] width 419 height 629
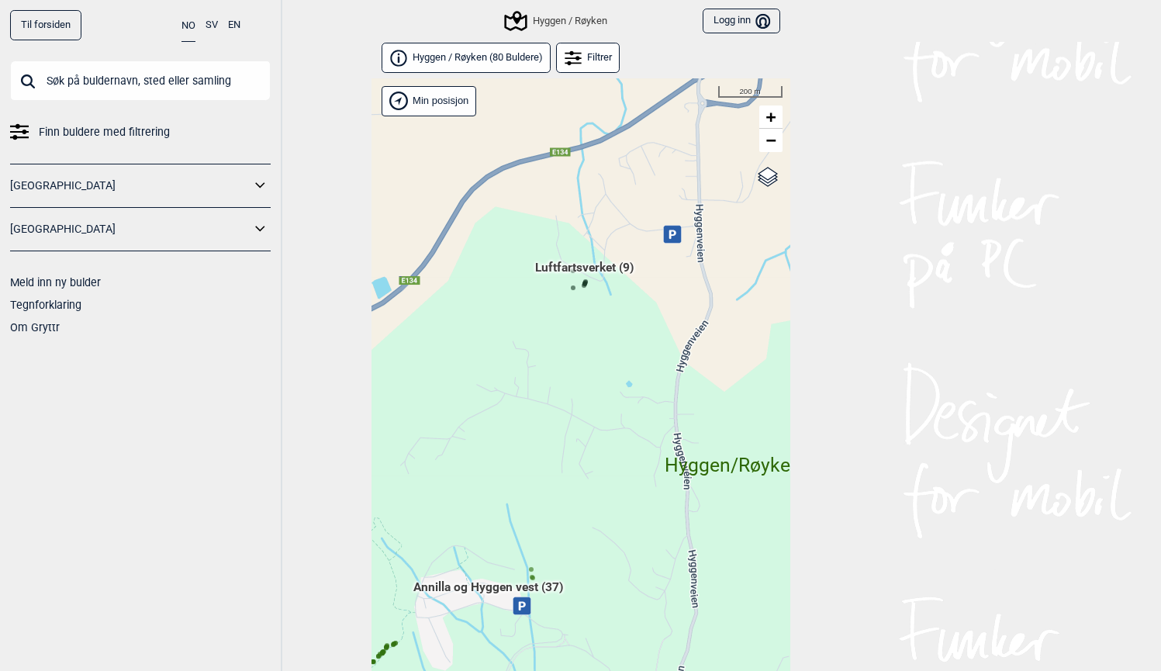
click at [585, 266] on span "Luftfartsverket (9)" at bounding box center [584, 273] width 98 height 29
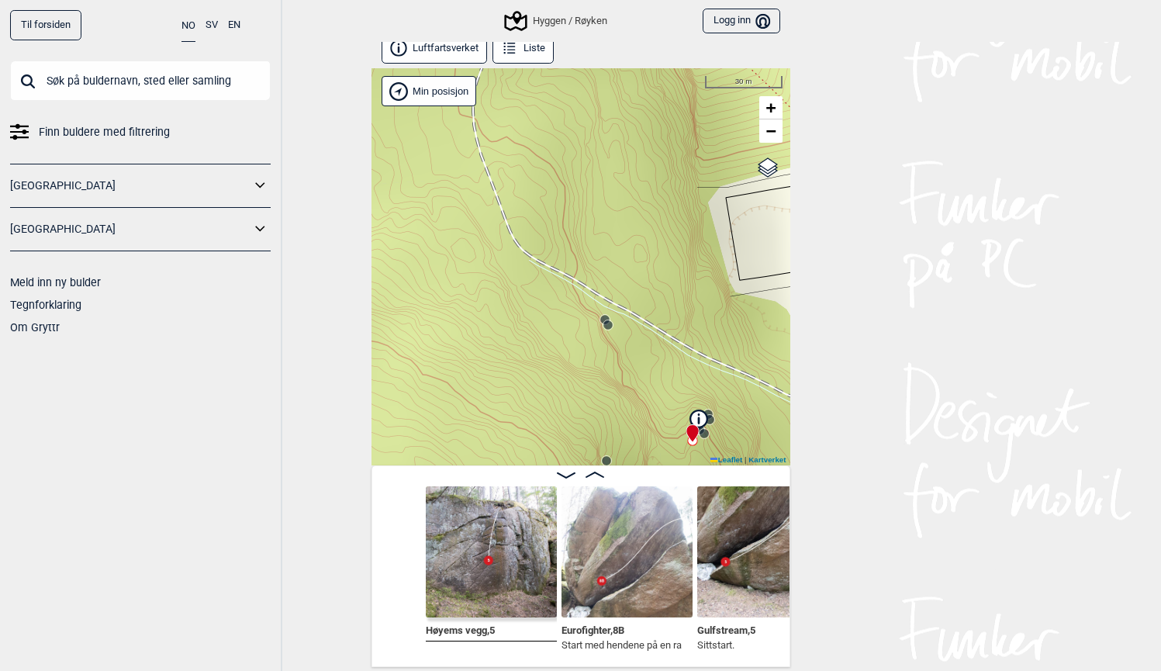
scroll to position [0, 211]
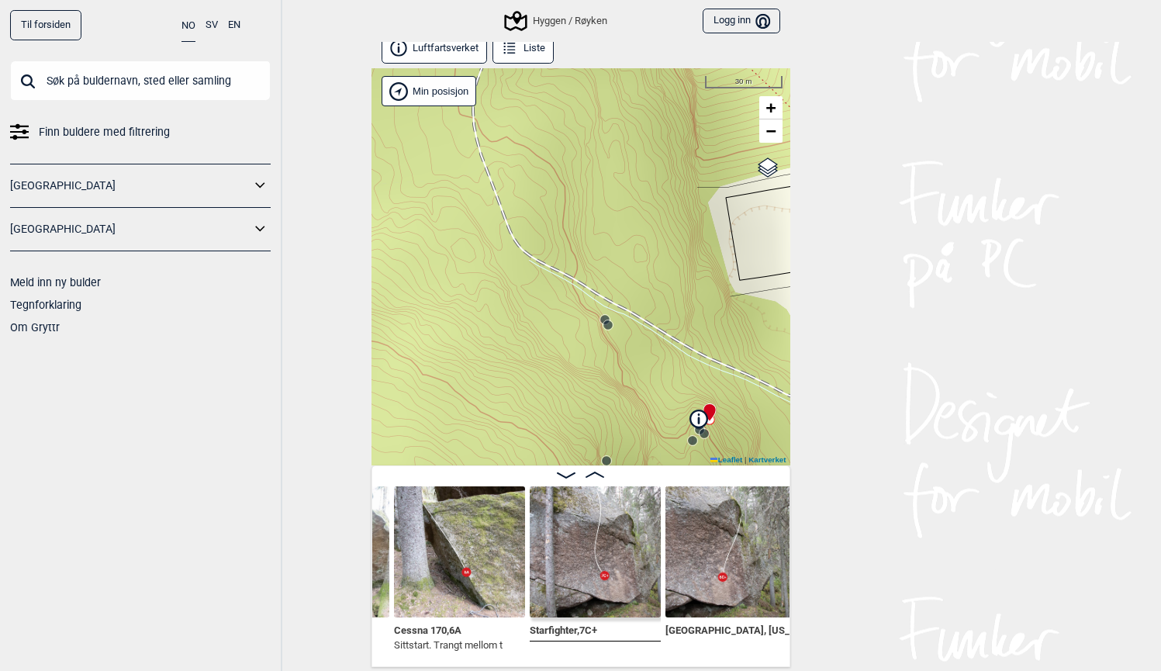
scroll to position [0, 282]
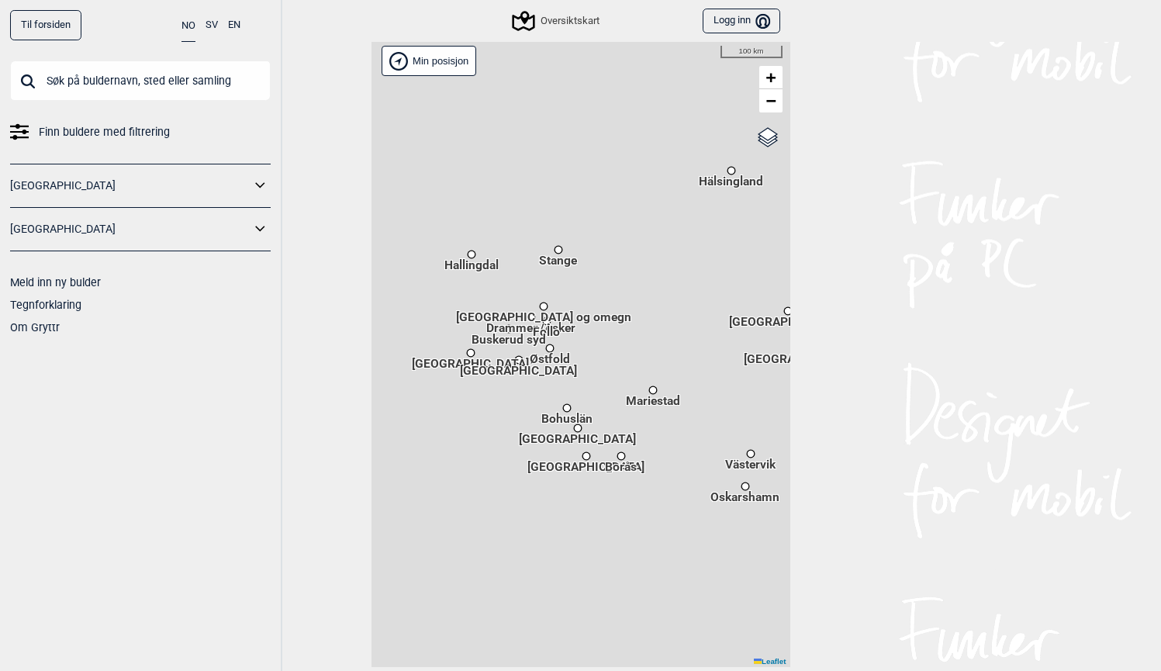
scroll to position [4, 0]
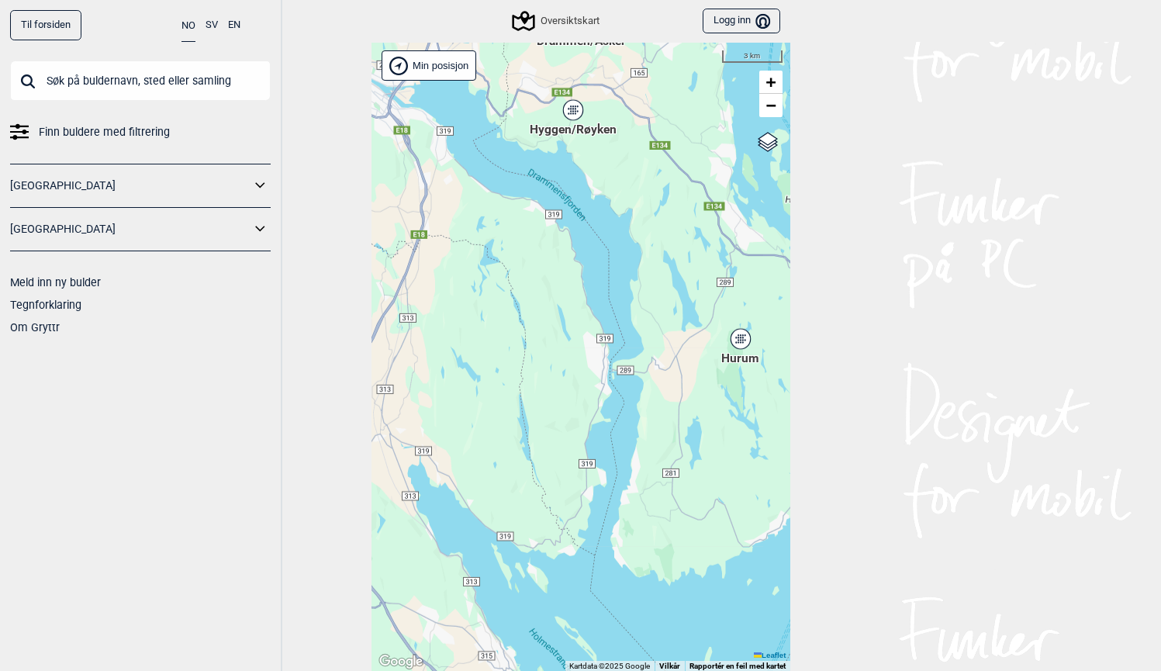
drag, startPoint x: 485, startPoint y: 202, endPoint x: 523, endPoint y: 465, distance: 266.2
click at [526, 457] on div "Hallingdal Stange [GEOGRAPHIC_DATA] syd [GEOGRAPHIC_DATA] og omegn [GEOGRAPHIC_…" at bounding box center [580, 357] width 419 height 629
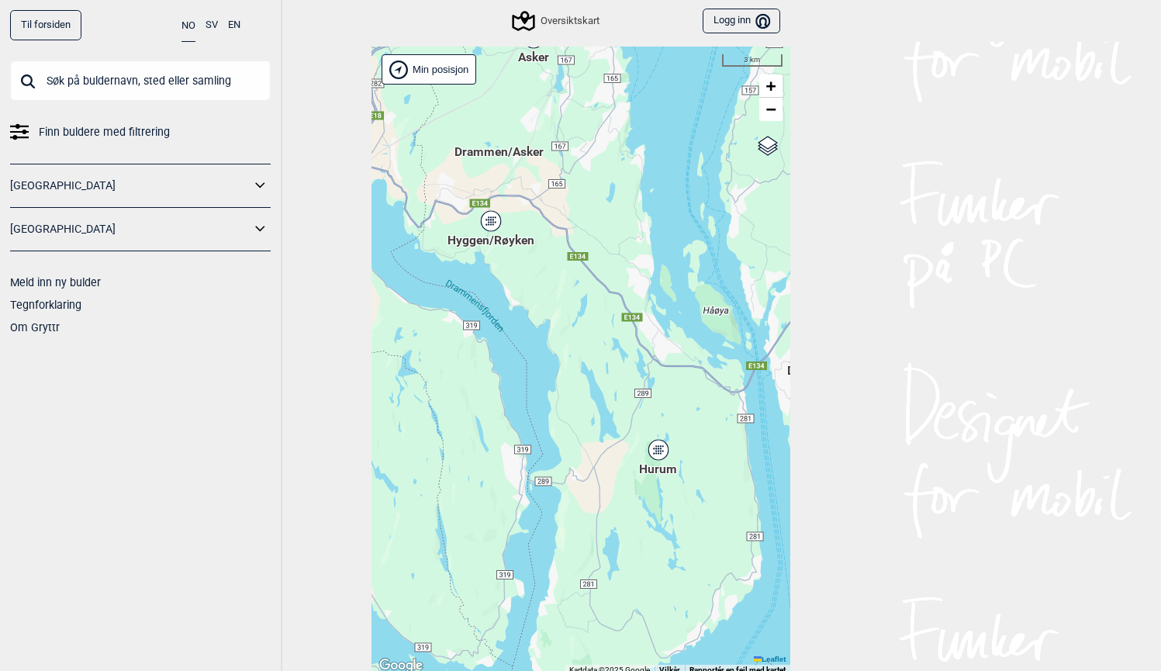
scroll to position [4, 0]
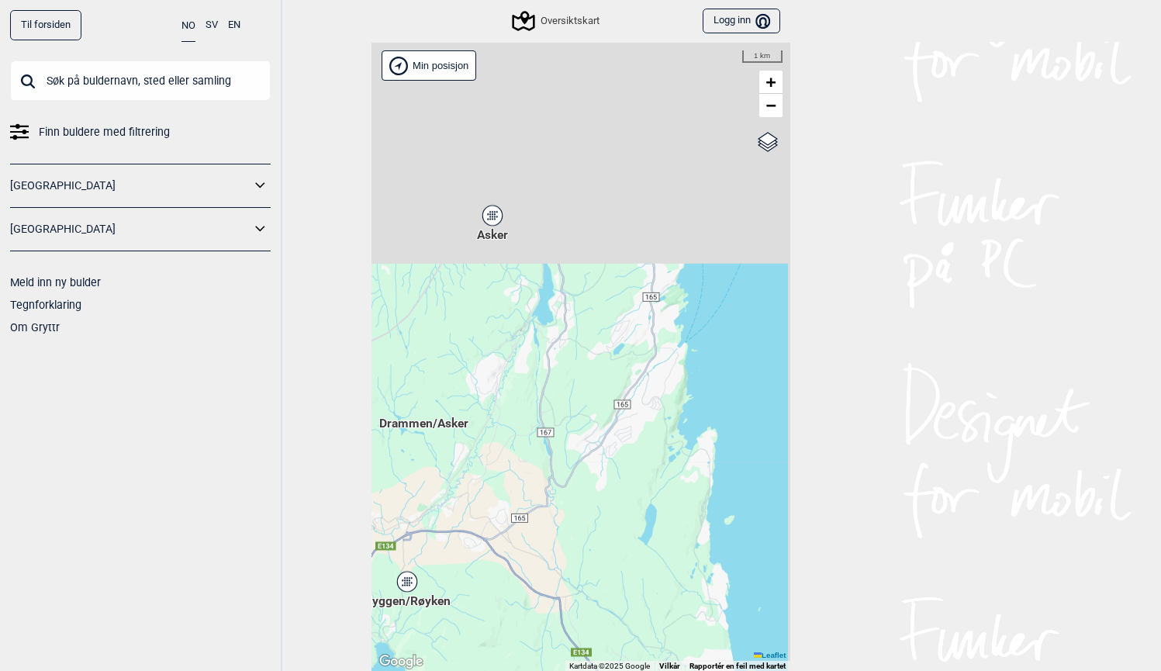
drag, startPoint x: 584, startPoint y: 332, endPoint x: 542, endPoint y: 427, distance: 104.1
click at [542, 428] on div "Hallingdal Stange [GEOGRAPHIC_DATA] syd [GEOGRAPHIC_DATA] og omegn [GEOGRAPHIC_…" at bounding box center [580, 357] width 419 height 629
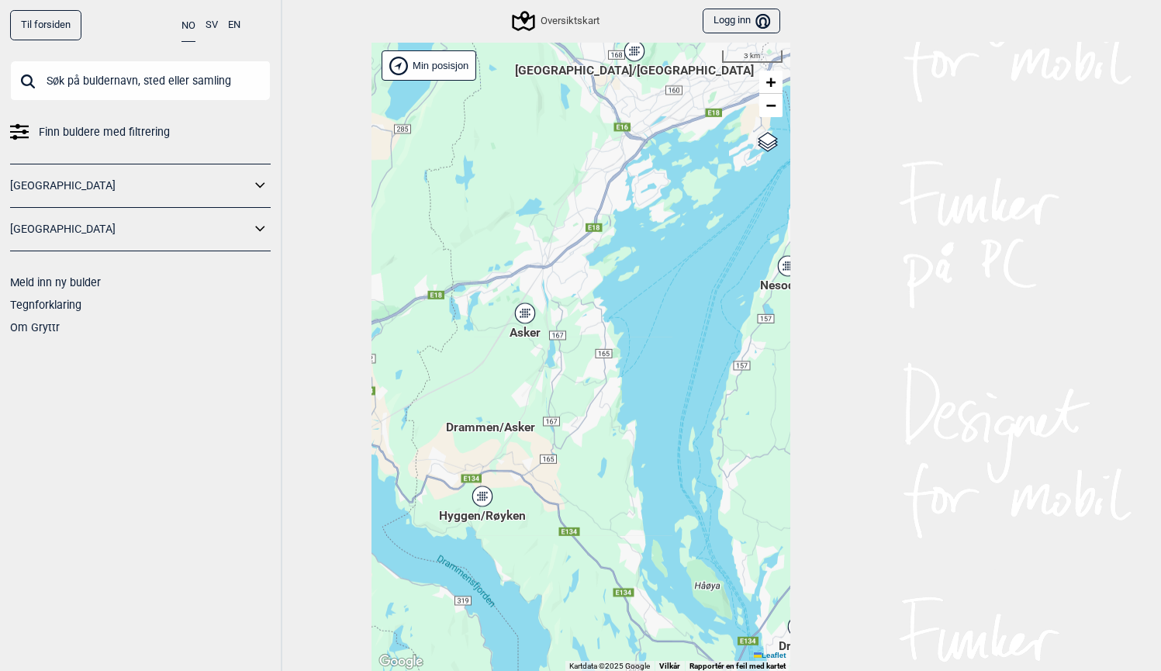
click at [530, 323] on span "Asker" at bounding box center [524, 323] width 31 height 0
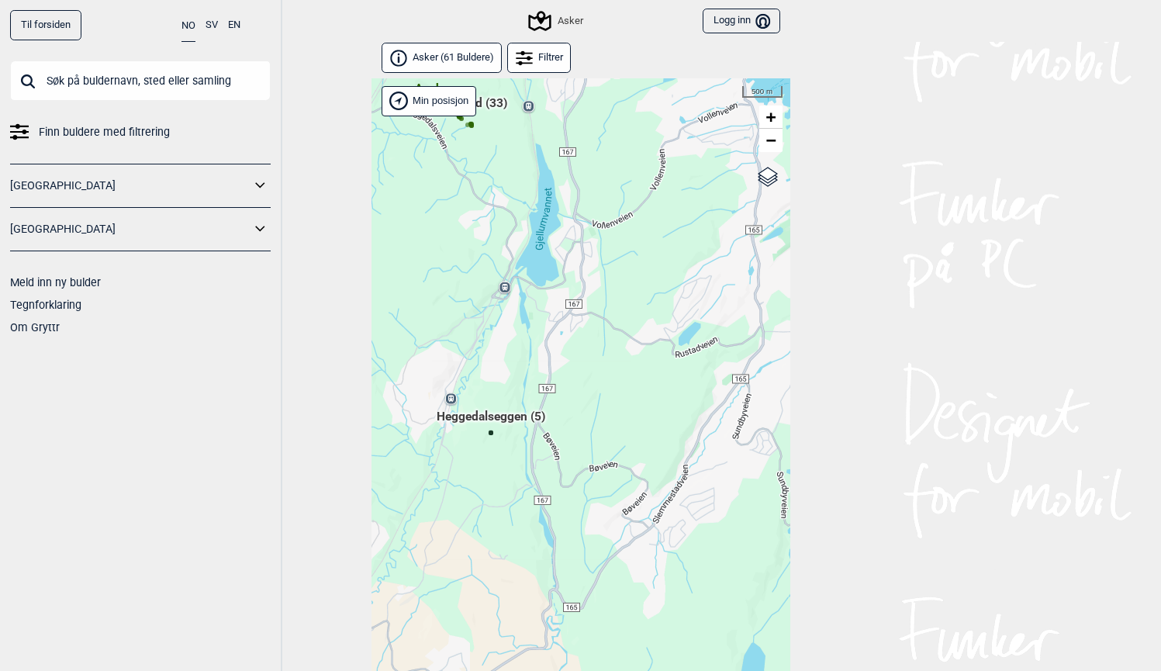
drag, startPoint x: 648, startPoint y: 402, endPoint x: 508, endPoint y: 241, distance: 213.8
click at [508, 241] on div "Hallingdal Stange [GEOGRAPHIC_DATA] syd [GEOGRAPHIC_DATA] og omegn [GEOGRAPHIC_…" at bounding box center [580, 392] width 419 height 629
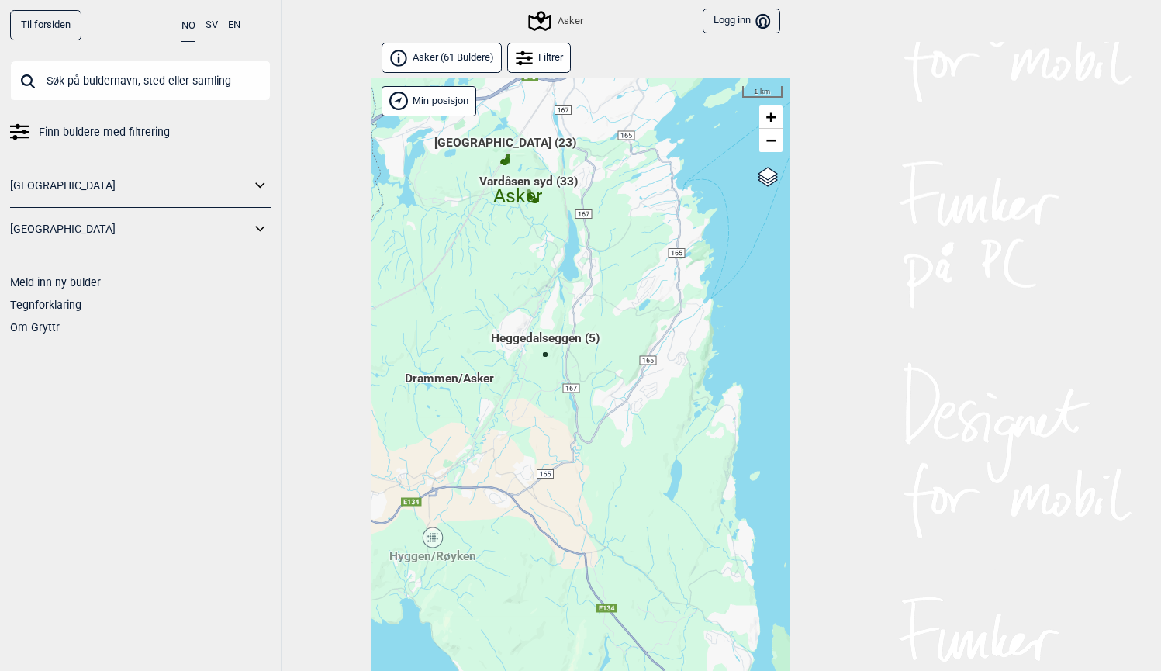
drag, startPoint x: 676, startPoint y: 383, endPoint x: 661, endPoint y: 332, distance: 53.5
click at [664, 327] on div "Hallingdal Stange [GEOGRAPHIC_DATA] syd [GEOGRAPHIC_DATA] og omegn [GEOGRAPHIC_…" at bounding box center [580, 392] width 419 height 629
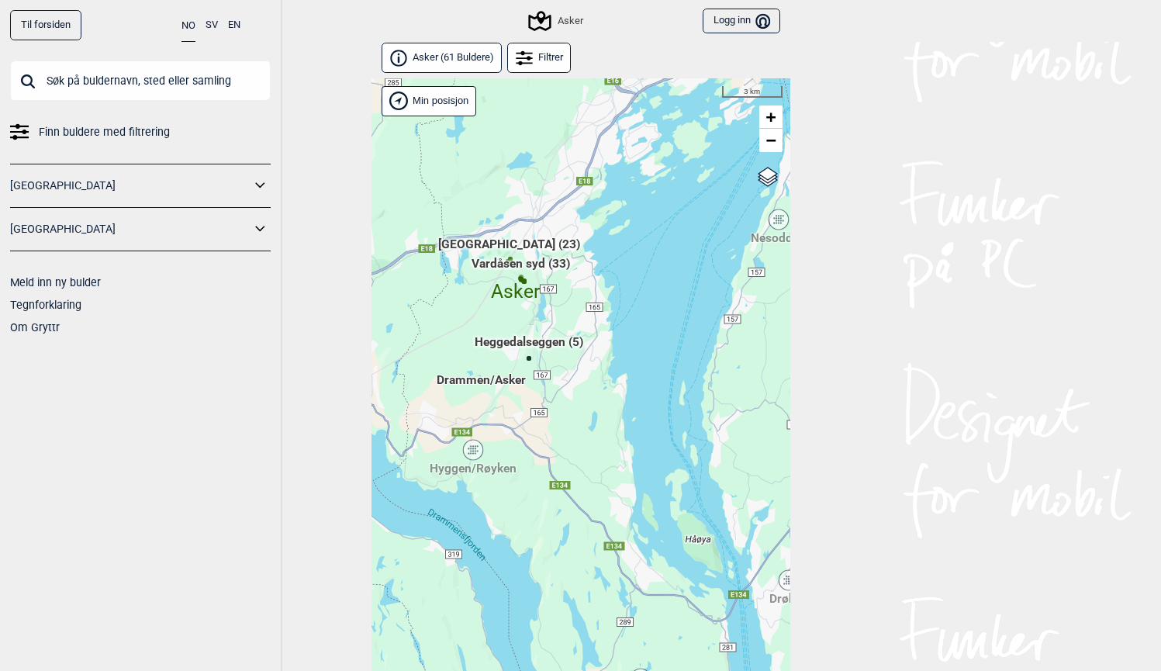
click at [474, 371] on span "Drammen/Asker" at bounding box center [480, 371] width 89 height 0
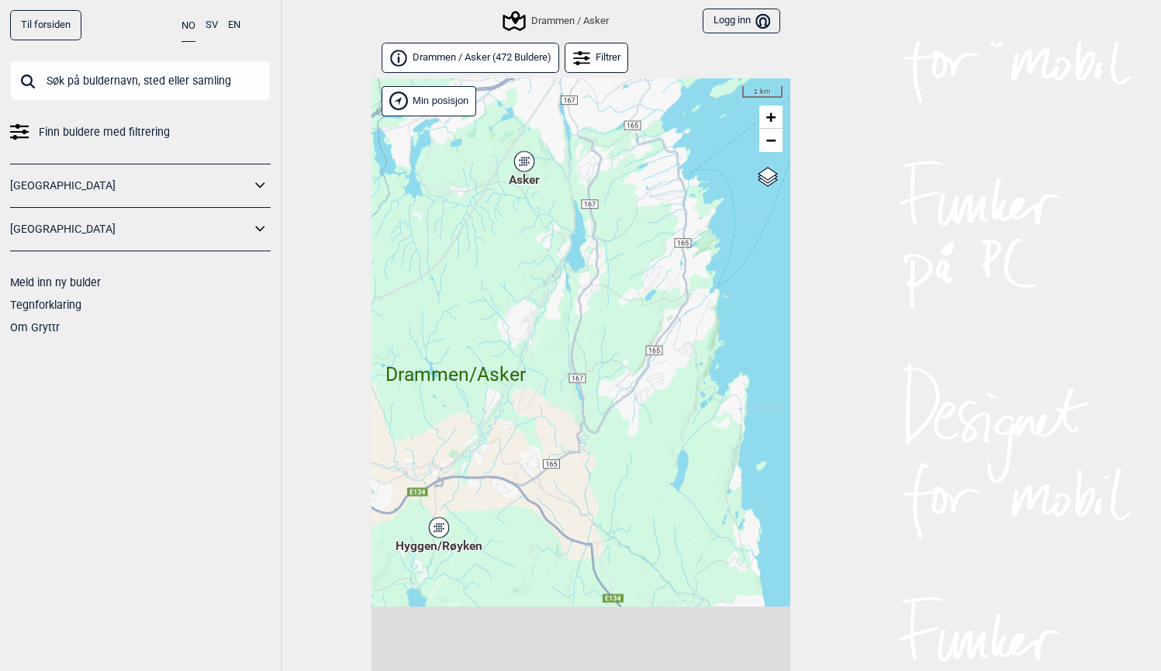
drag, startPoint x: 519, startPoint y: 387, endPoint x: 451, endPoint y: 258, distance: 145.3
click at [449, 257] on div "Hallingdal Stange [GEOGRAPHIC_DATA] syd [GEOGRAPHIC_DATA] og omegn [GEOGRAPHIC_…" at bounding box center [580, 392] width 419 height 629
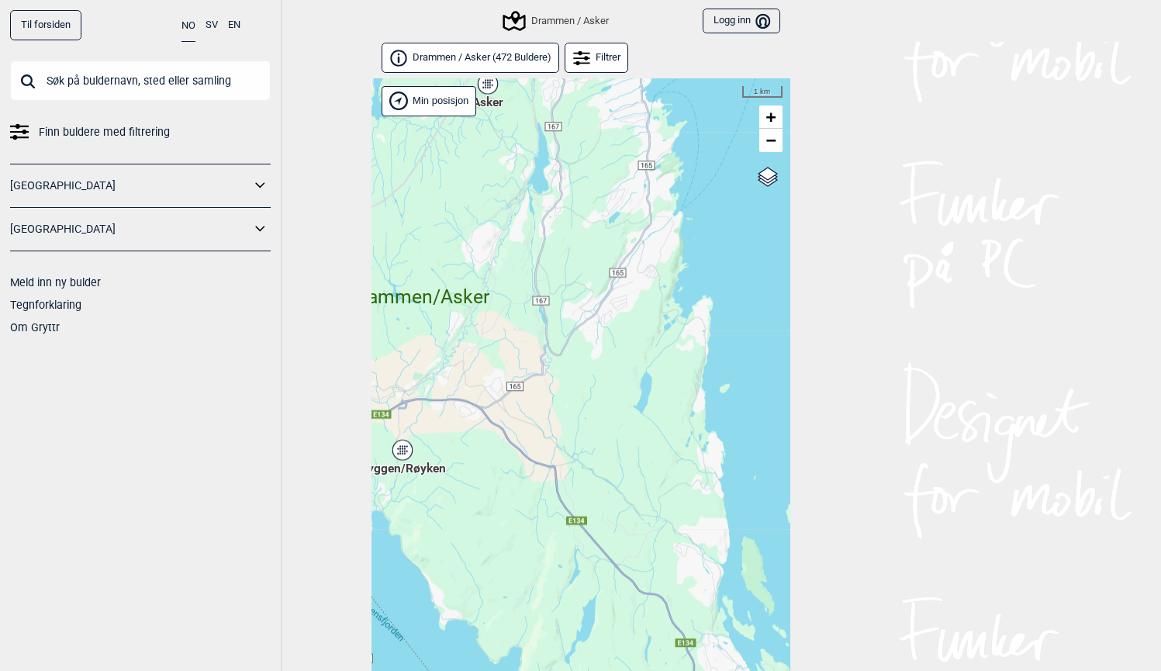
click at [407, 454] on icon at bounding box center [401, 450] width 19 height 20
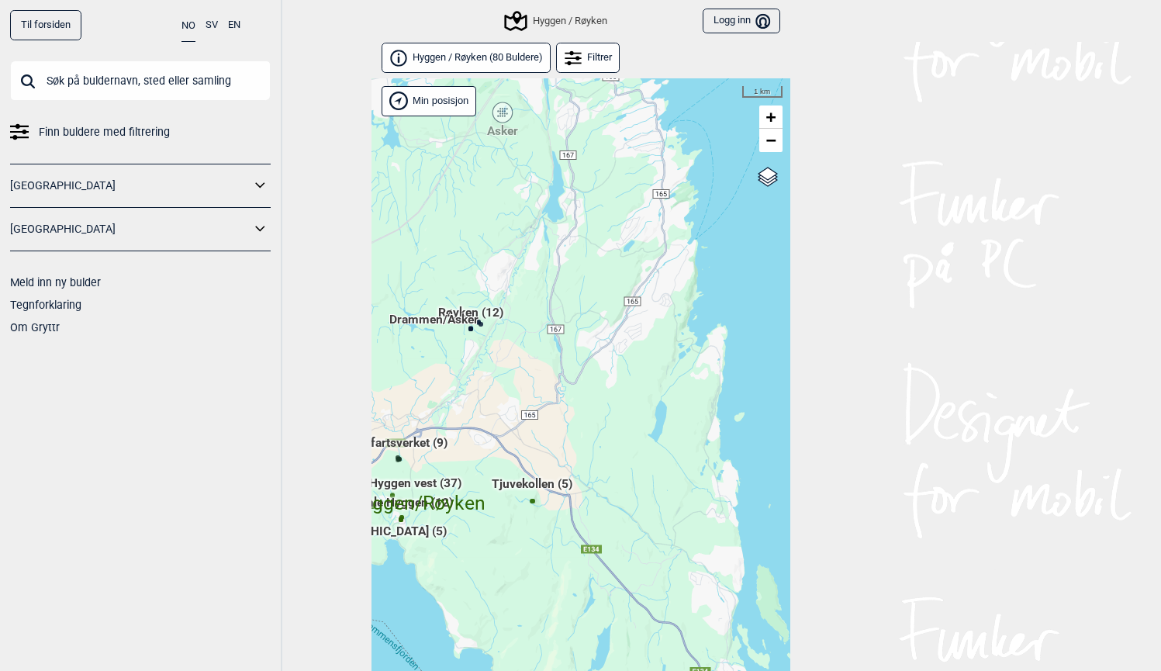
drag, startPoint x: 756, startPoint y: 318, endPoint x: 555, endPoint y: 382, distance: 210.9
click at [555, 382] on div "Hallingdal Stange [GEOGRAPHIC_DATA] syd [GEOGRAPHIC_DATA] og omegn [GEOGRAPHIC_…" at bounding box center [580, 392] width 419 height 629
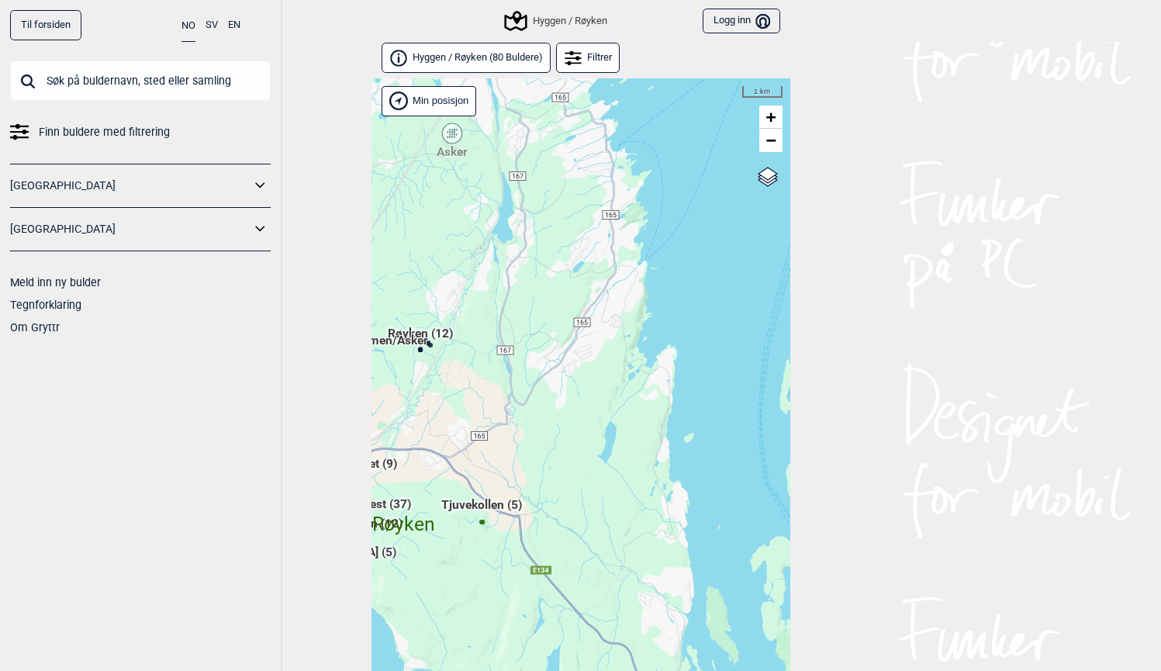
click at [430, 326] on span "Røyken (12)" at bounding box center [420, 338] width 65 height 29
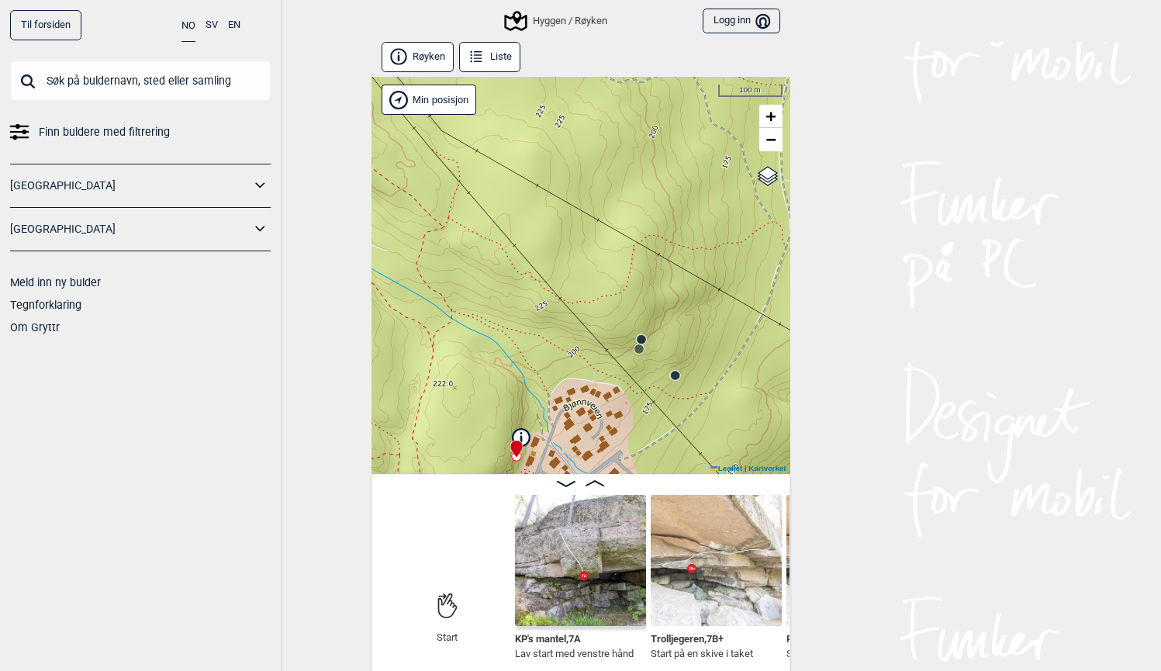
scroll to position [9, 0]
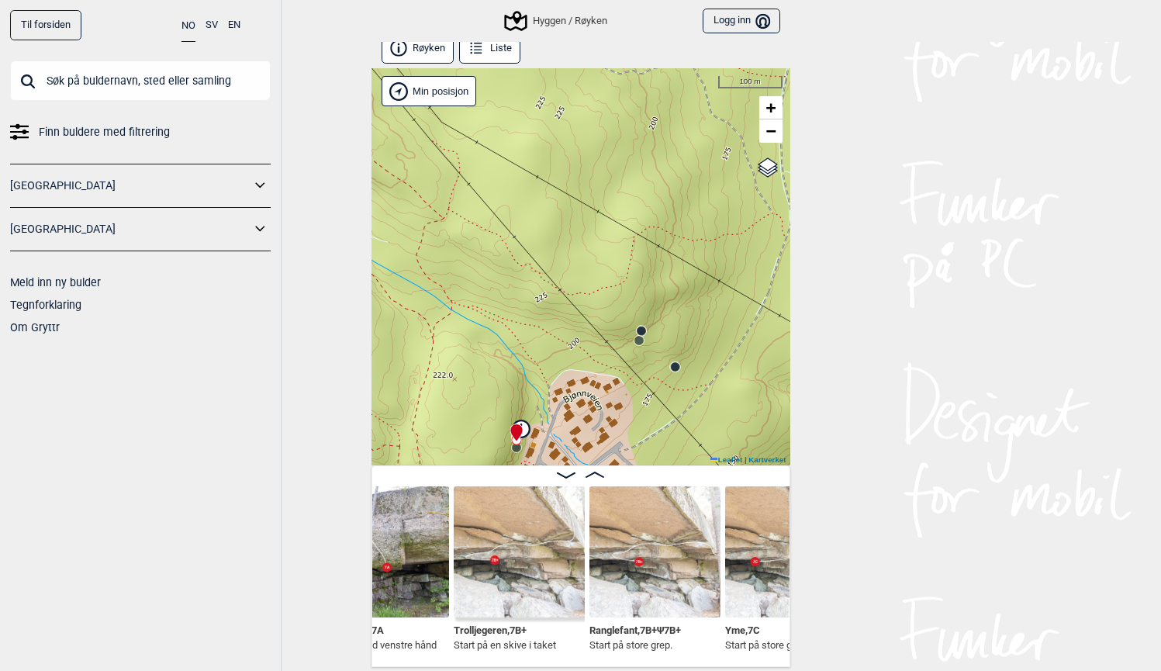
scroll to position [0, 315]
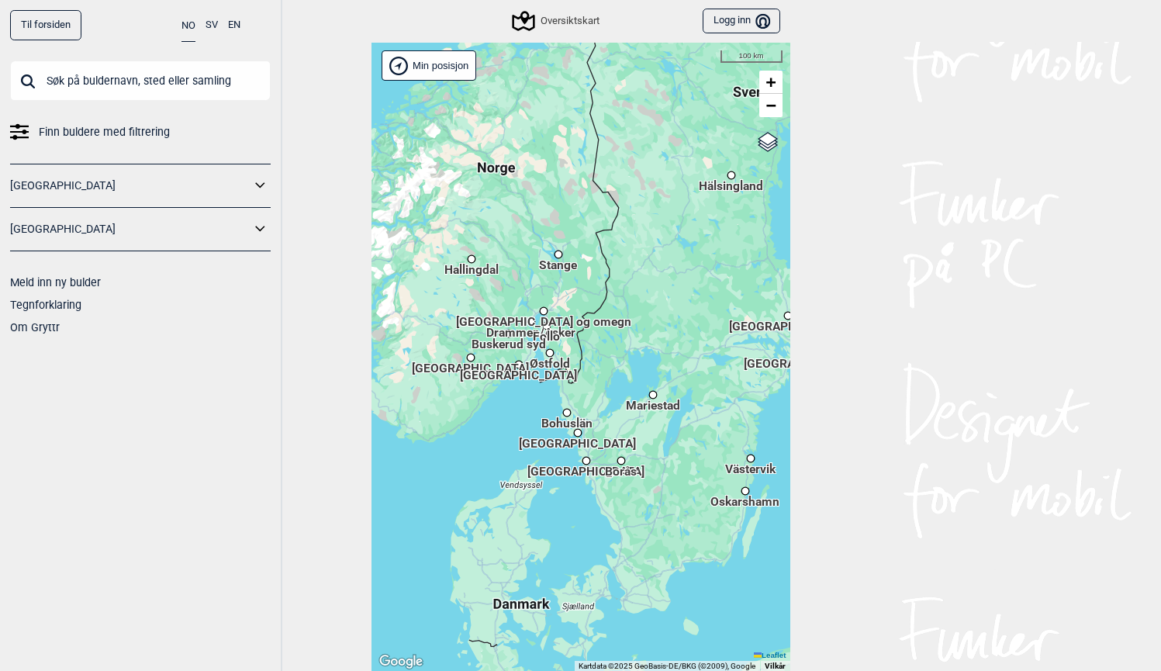
scroll to position [31, 0]
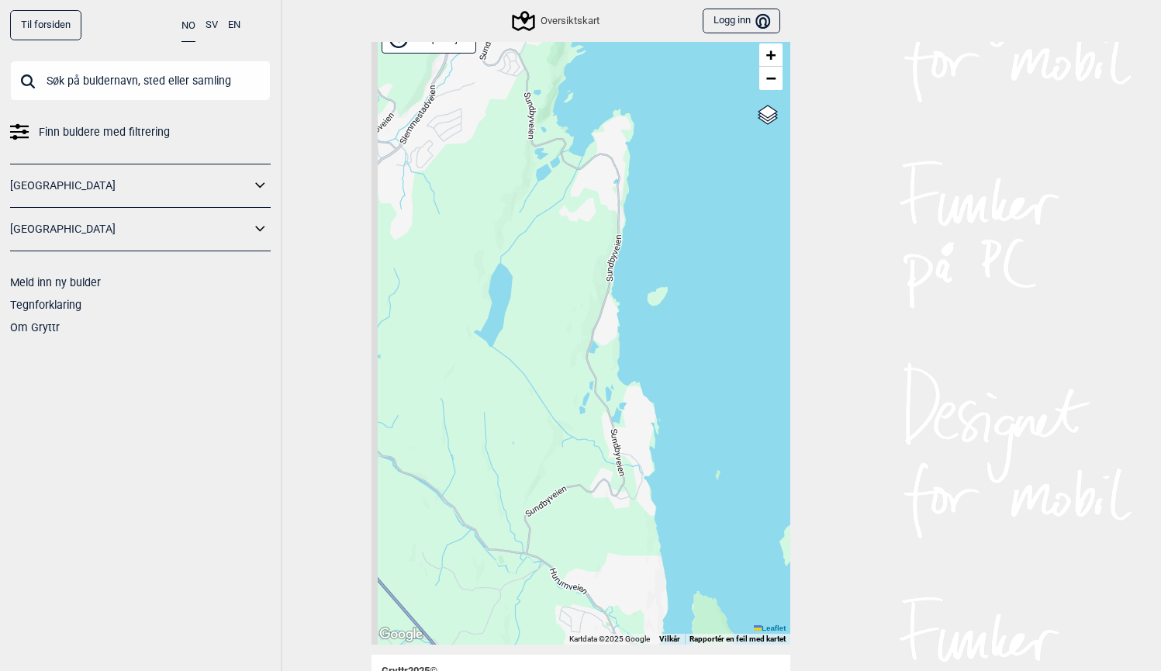
drag, startPoint x: 585, startPoint y: 172, endPoint x: 650, endPoint y: 306, distance: 149.1
click at [650, 306] on div "Hallingdal Stange [GEOGRAPHIC_DATA] syd [GEOGRAPHIC_DATA] og omegn [GEOGRAPHIC_…" at bounding box center [580, 330] width 419 height 629
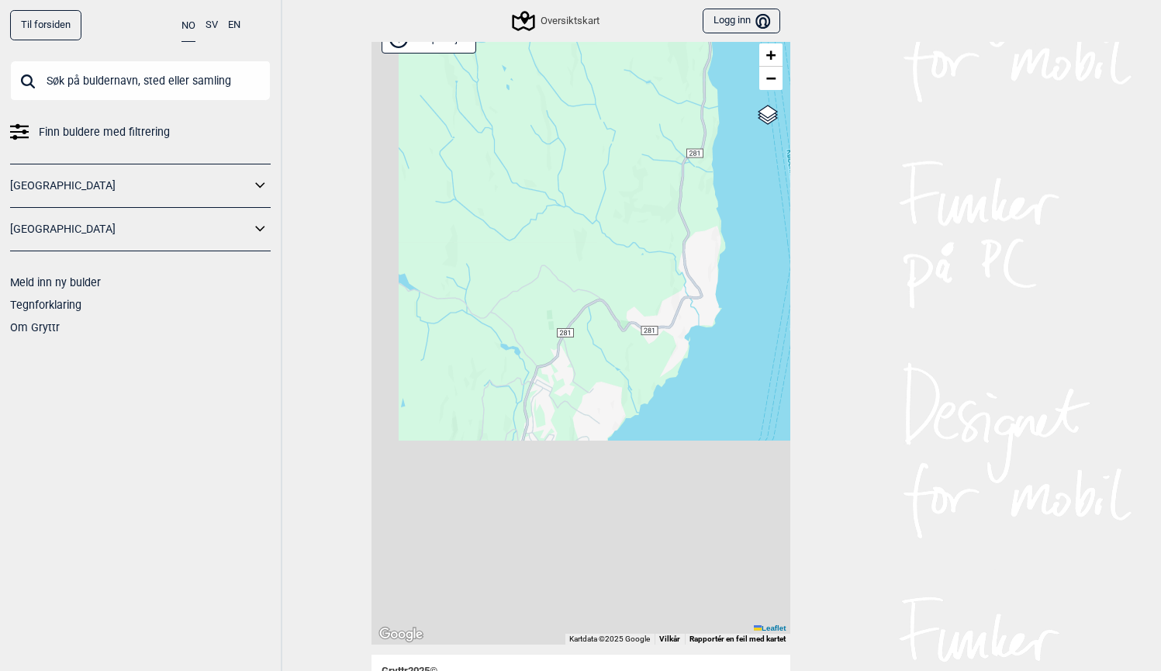
drag, startPoint x: 673, startPoint y: 520, endPoint x: 701, endPoint y: 329, distance: 193.5
click at [701, 329] on div "Hallingdal Stange [GEOGRAPHIC_DATA] syd [GEOGRAPHIC_DATA] og omegn [GEOGRAPHIC_…" at bounding box center [580, 330] width 419 height 629
